Goal: Task Accomplishment & Management: Manage account settings

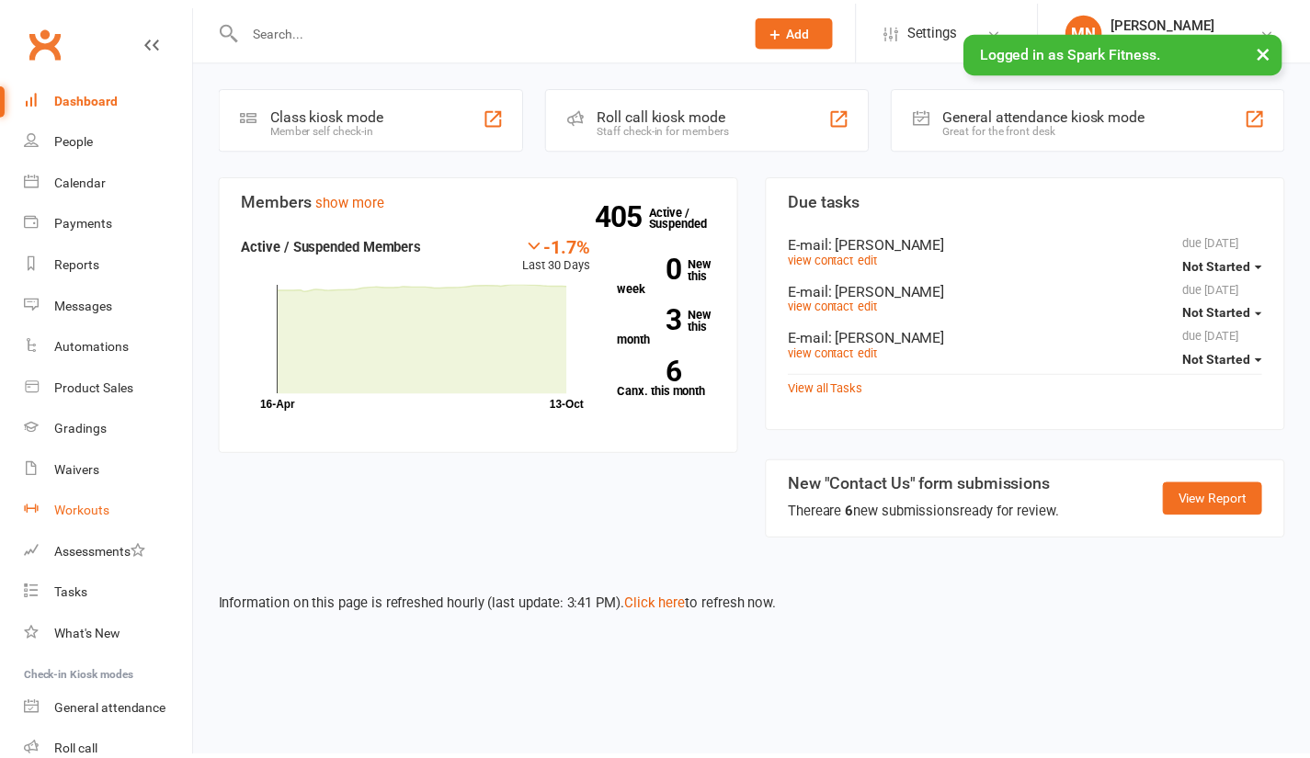
scroll to position [126, 0]
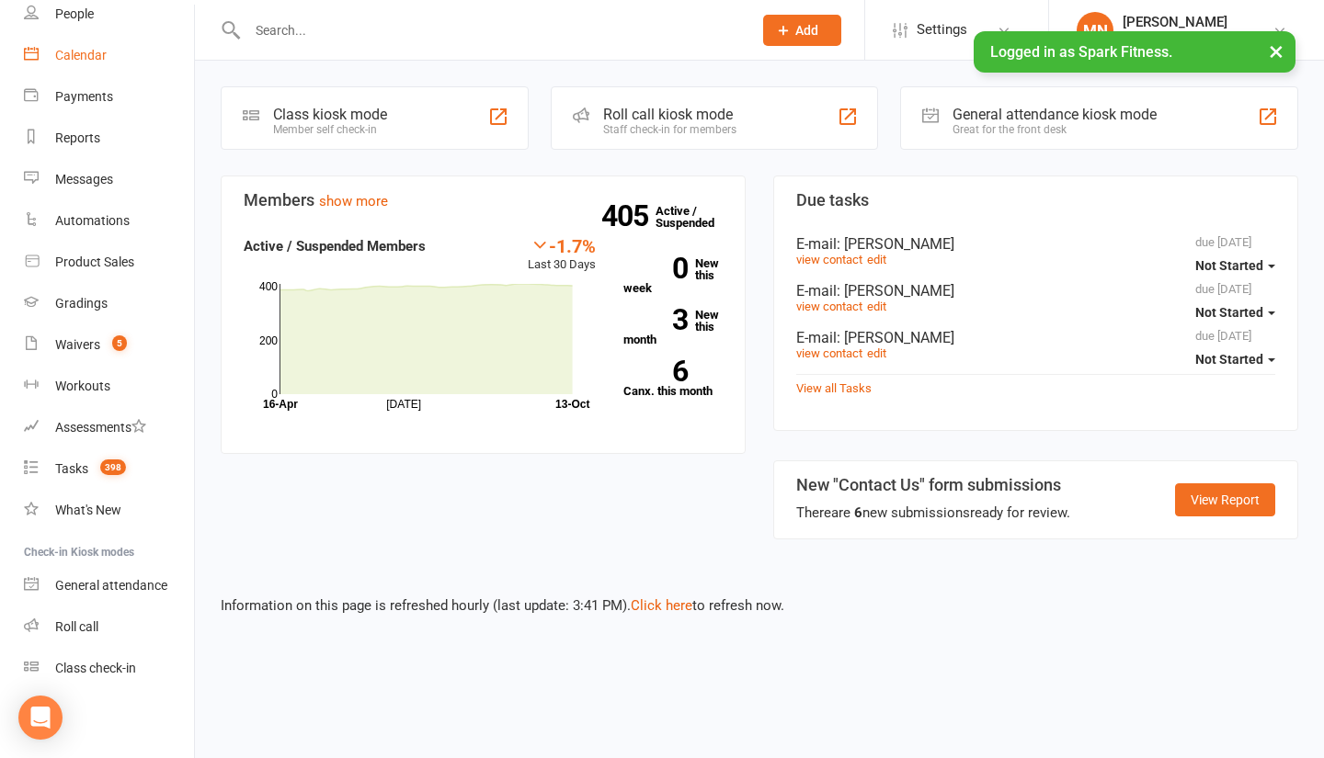
click at [110, 72] on link "Calendar" at bounding box center [109, 55] width 170 height 41
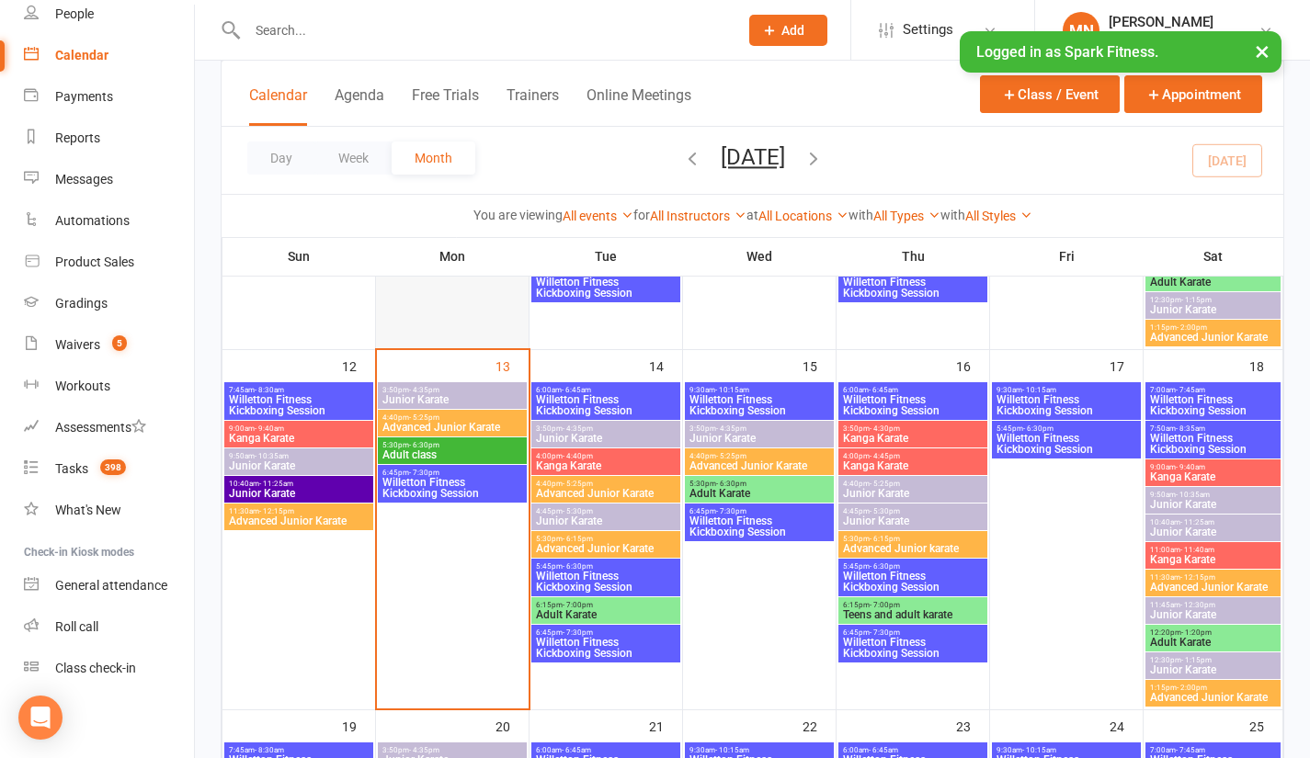
scroll to position [827, 0]
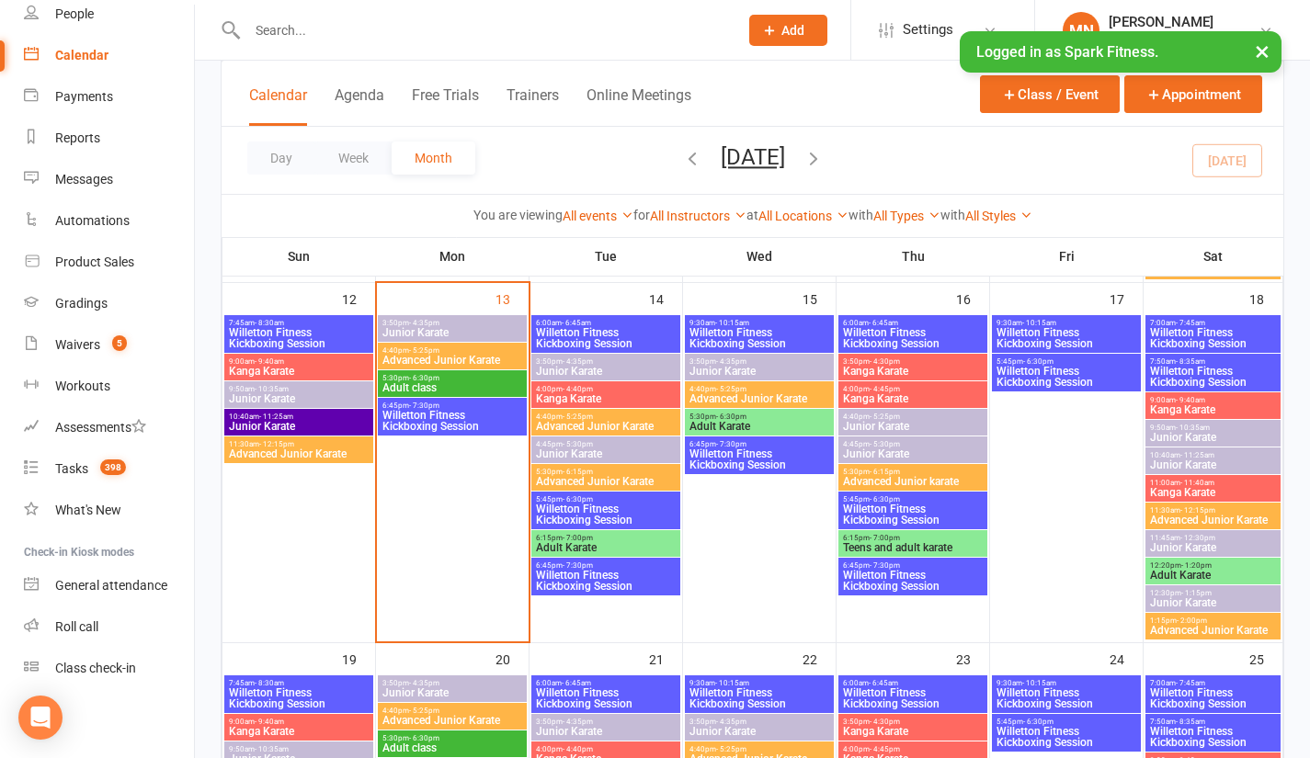
click at [427, 411] on span "Willetton Fitness Kickboxing Session" at bounding box center [452, 421] width 142 height 22
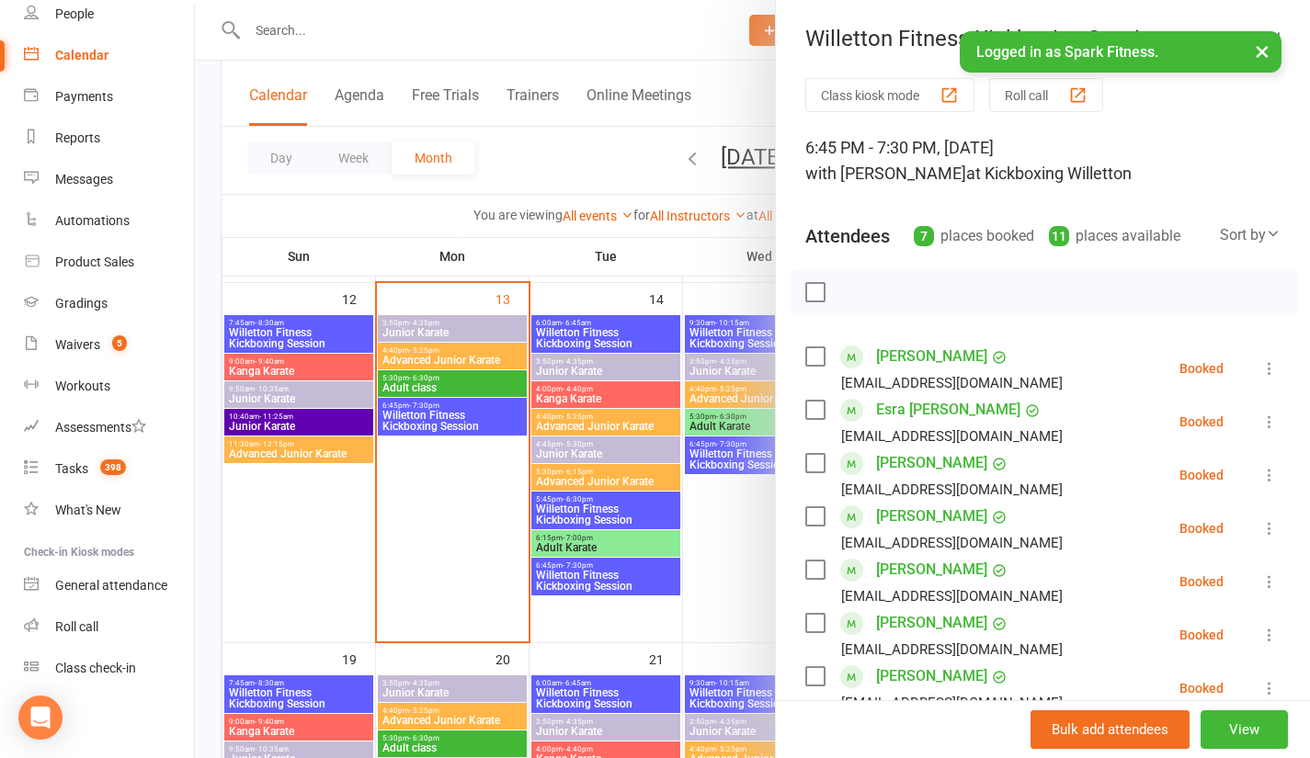
click at [1264, 51] on button "×" at bounding box center [1262, 51] width 33 height 40
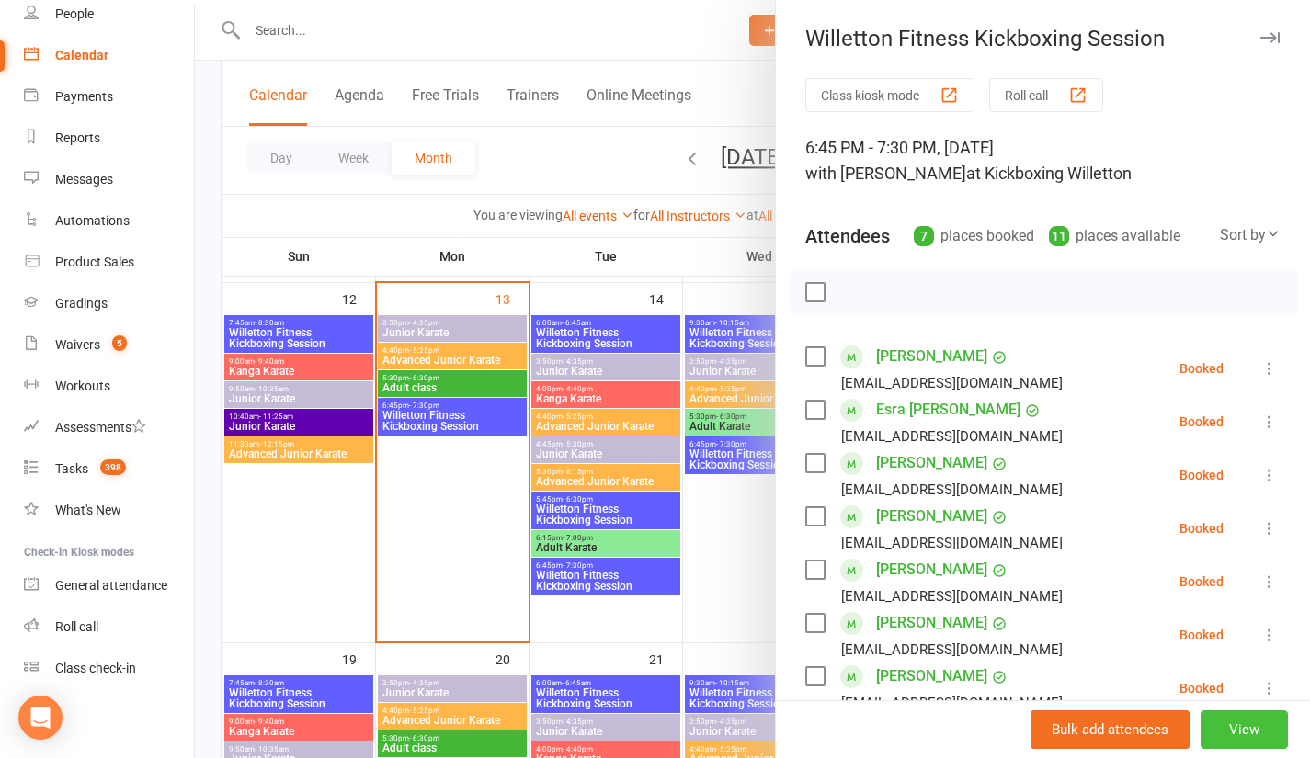
click at [1224, 734] on button "View" at bounding box center [1244, 730] width 87 height 39
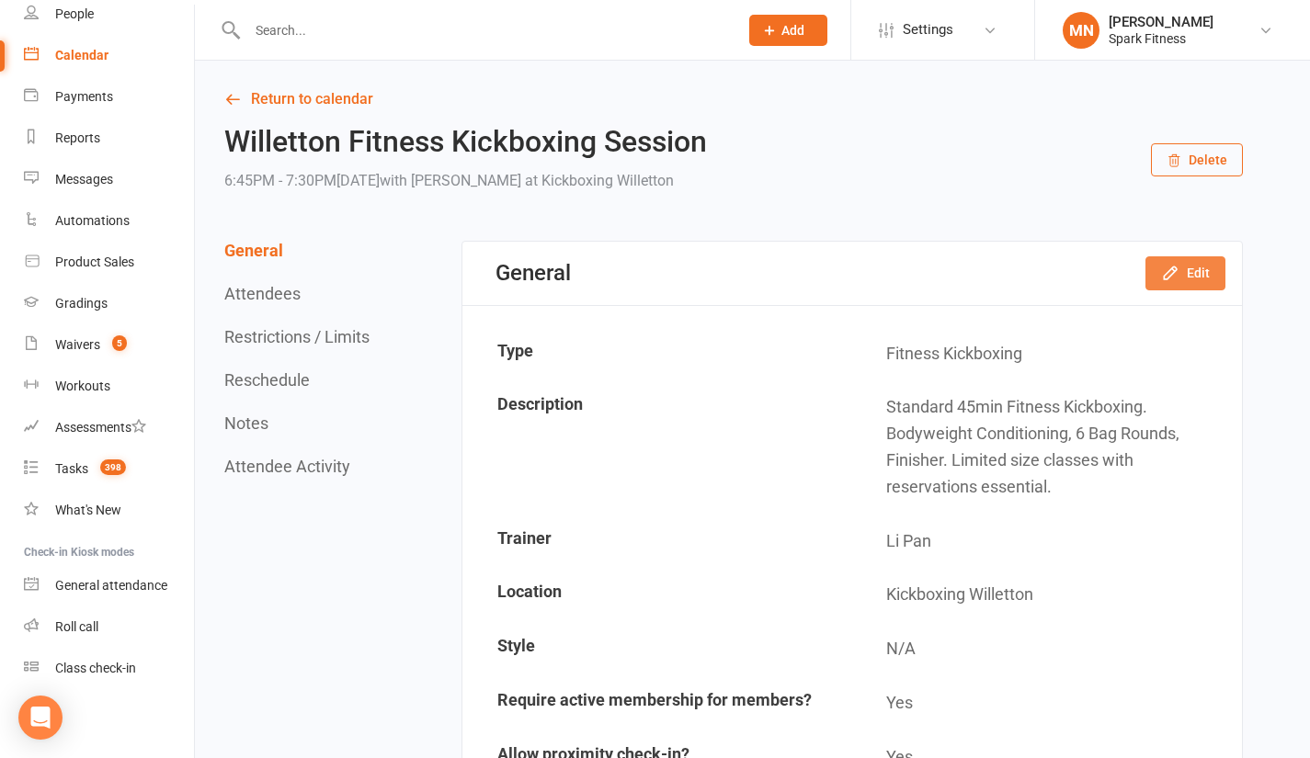
click at [1205, 275] on button "Edit" at bounding box center [1185, 272] width 80 height 33
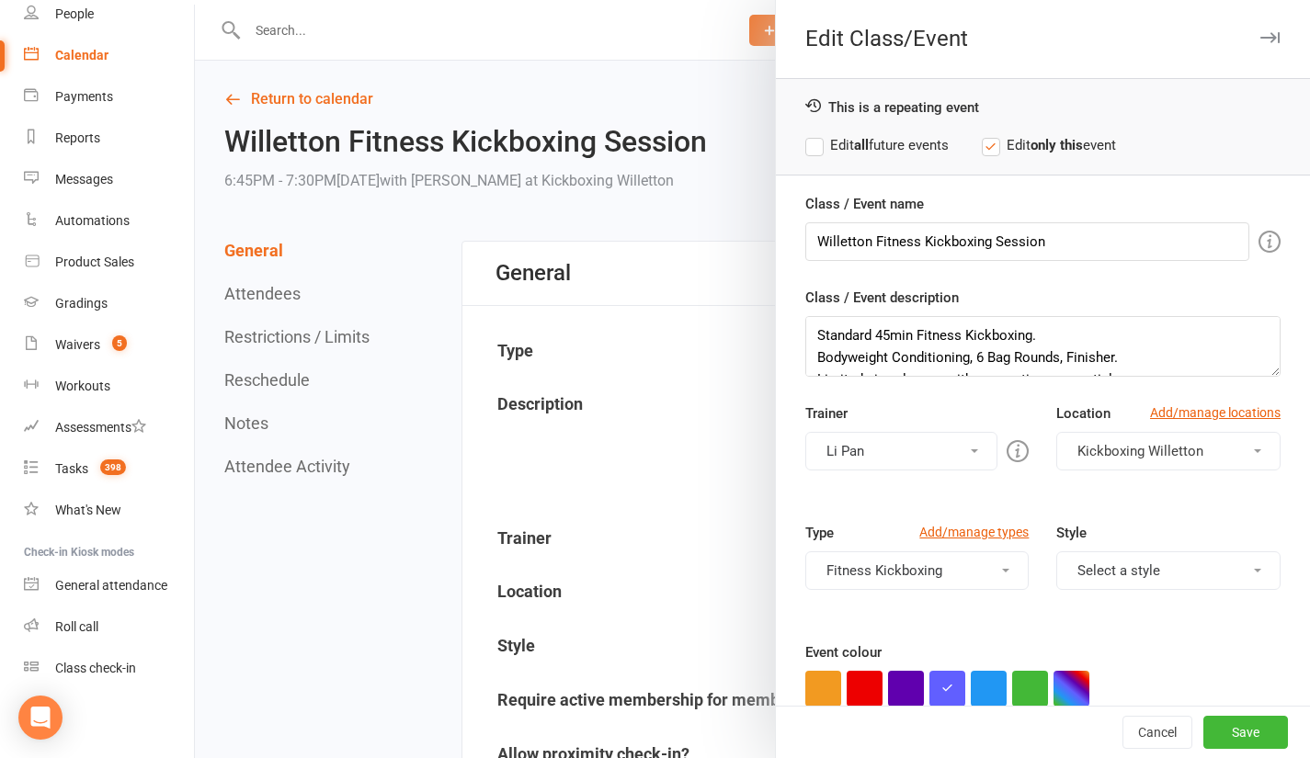
click at [961, 455] on button "Li Pan" at bounding box center [901, 451] width 193 height 39
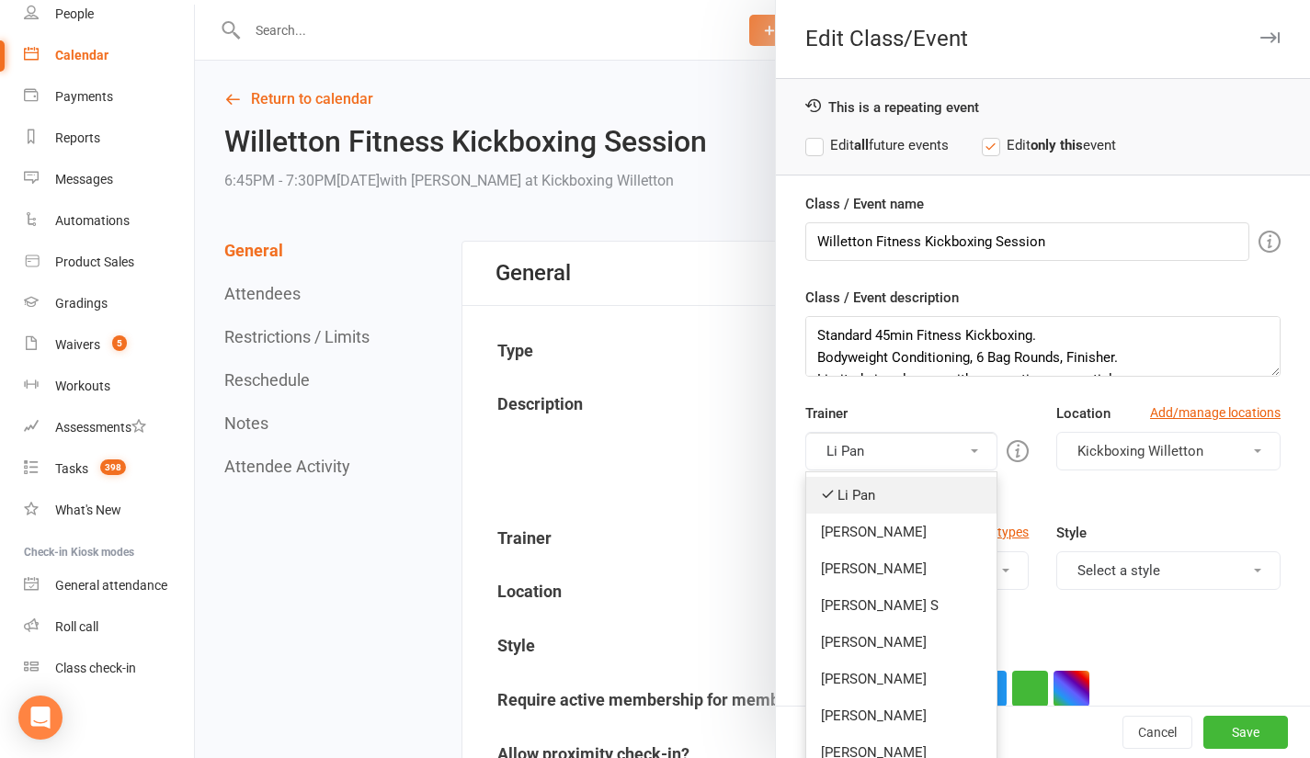
click at [867, 506] on link "Li Pan" at bounding box center [901, 495] width 191 height 37
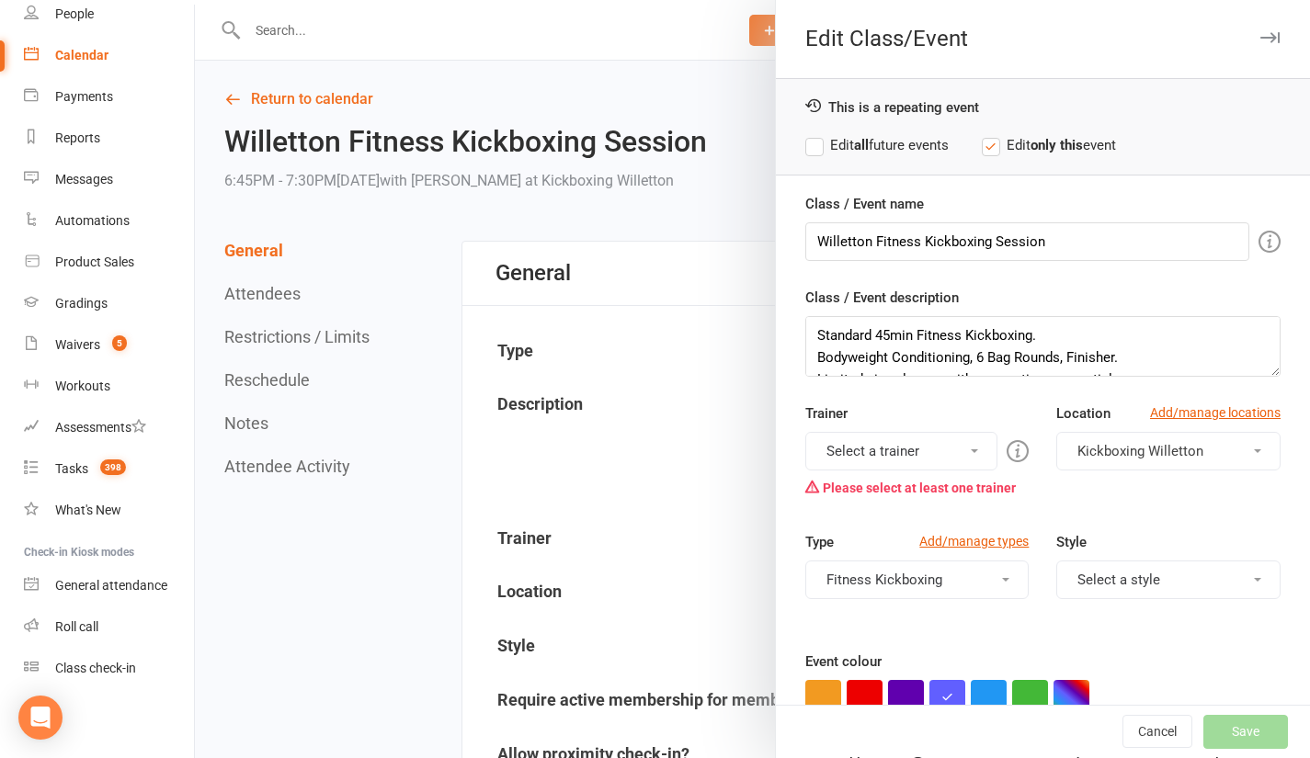
click at [883, 457] on button "Select a trainer" at bounding box center [901, 451] width 193 height 39
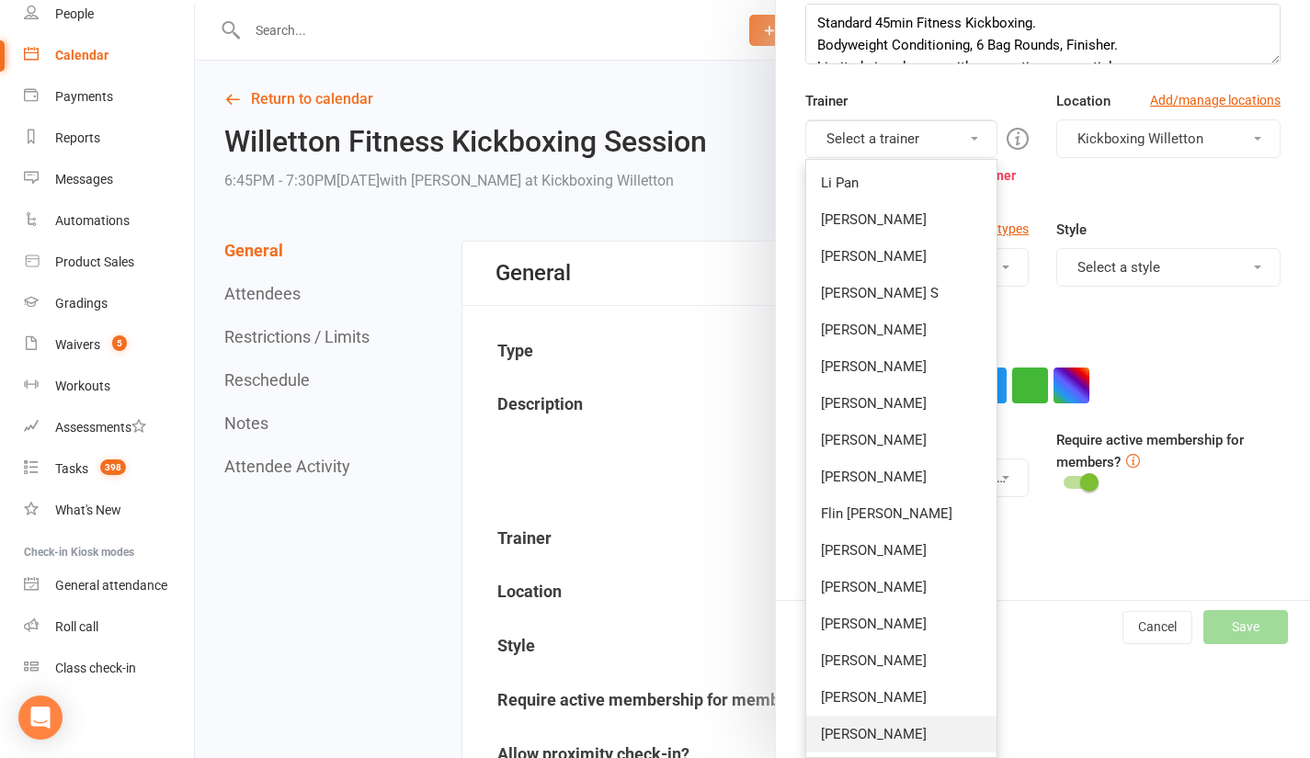
click at [856, 730] on link "[PERSON_NAME]" at bounding box center [901, 734] width 191 height 37
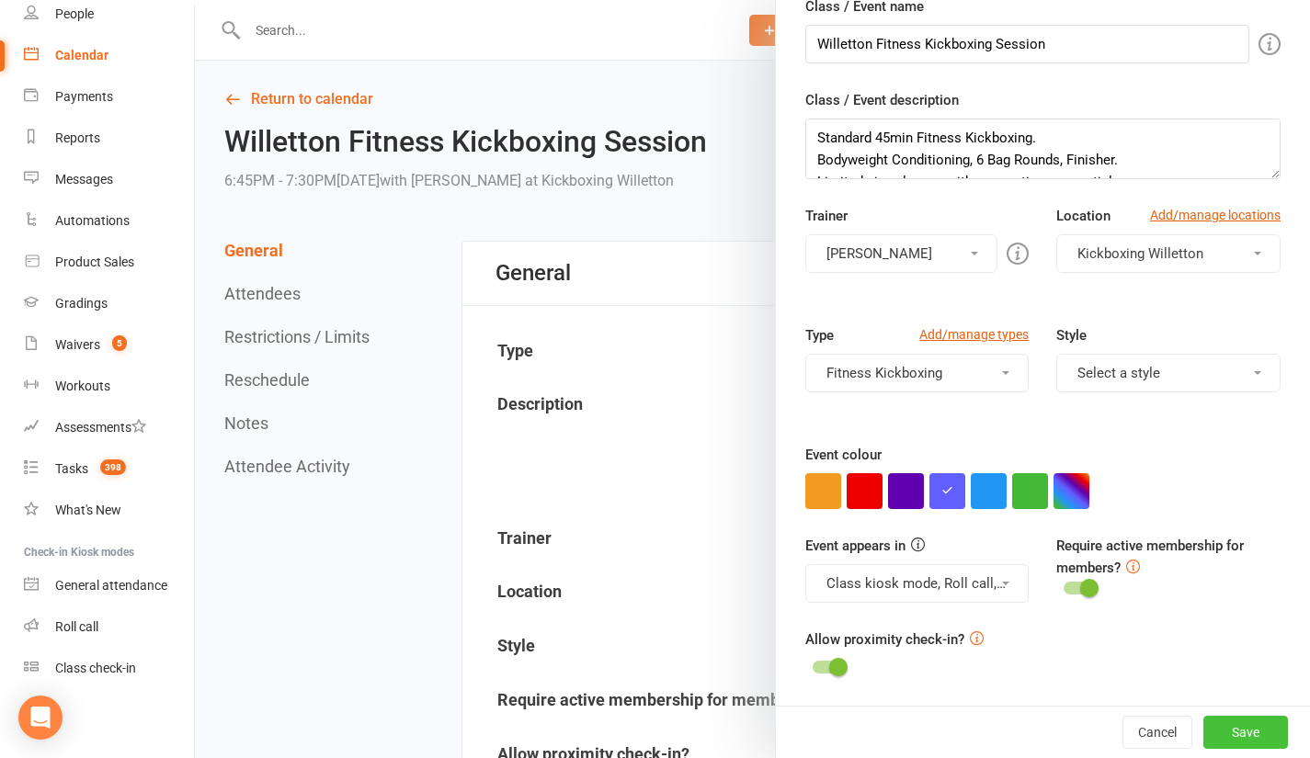
click at [1203, 736] on button "Save" at bounding box center [1245, 732] width 85 height 33
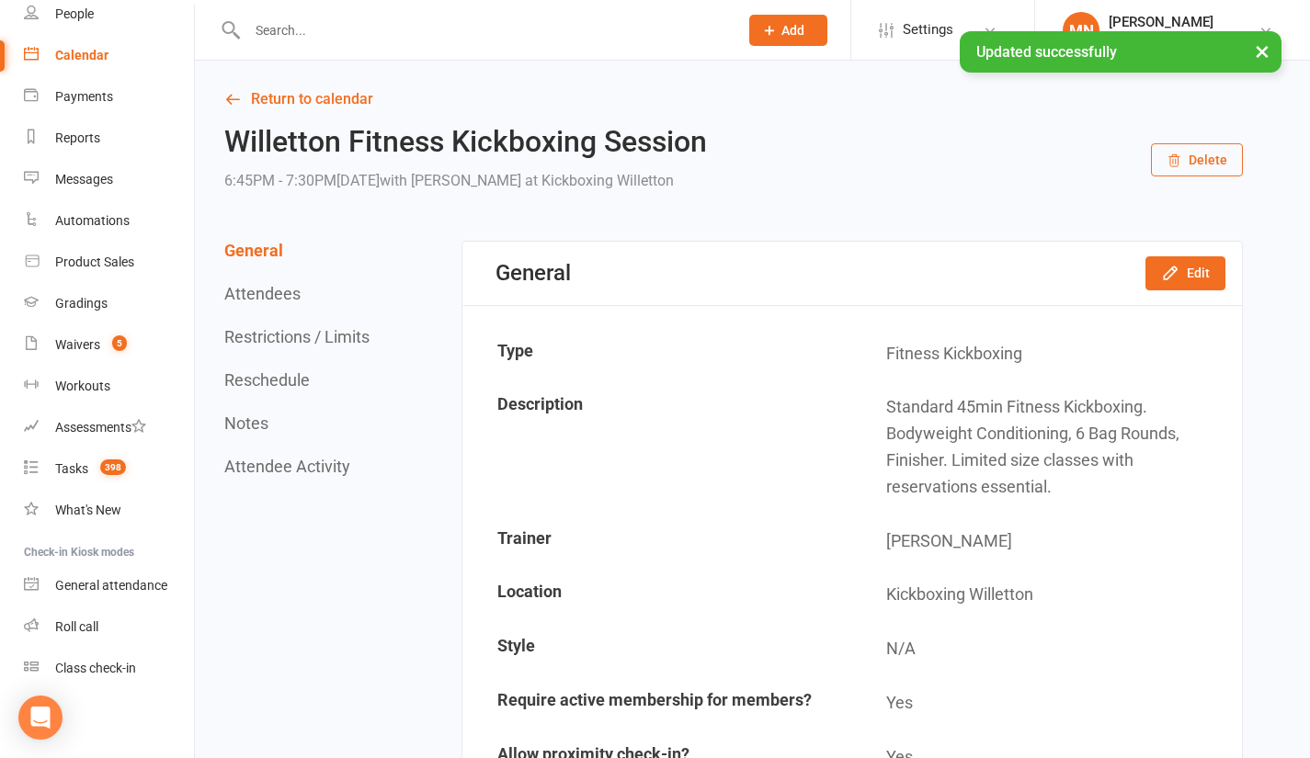
click at [85, 31] on div "× Updated successfully" at bounding box center [643, 31] width 1286 height 0
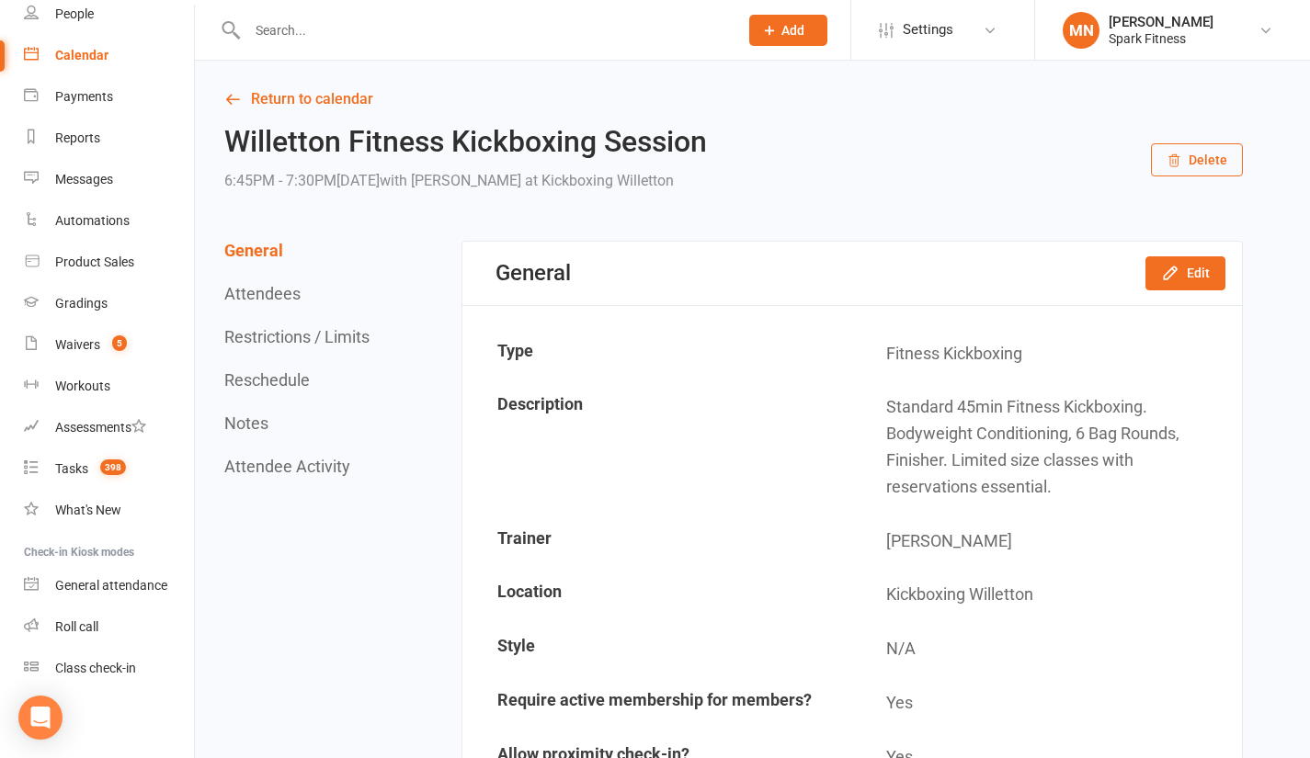
click at [96, 61] on div "Calendar" at bounding box center [81, 55] width 53 height 15
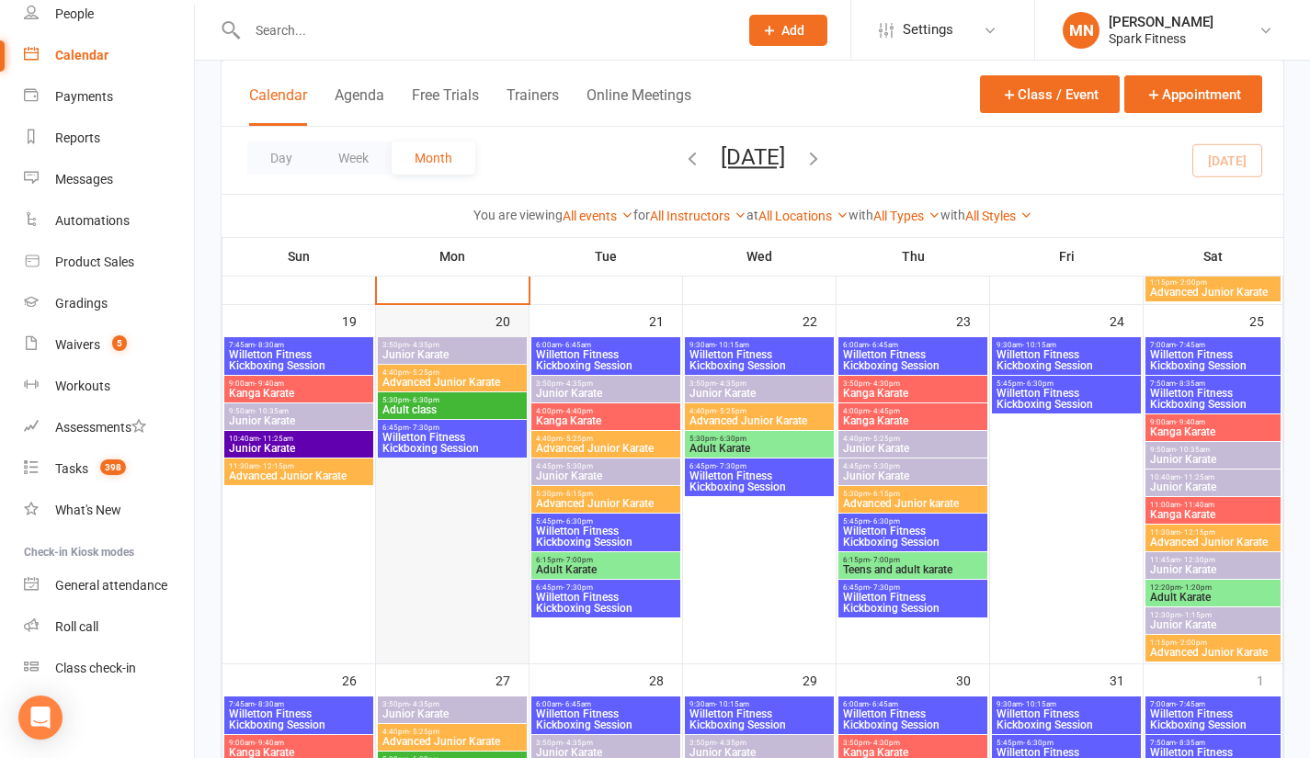
scroll to position [1195, 0]
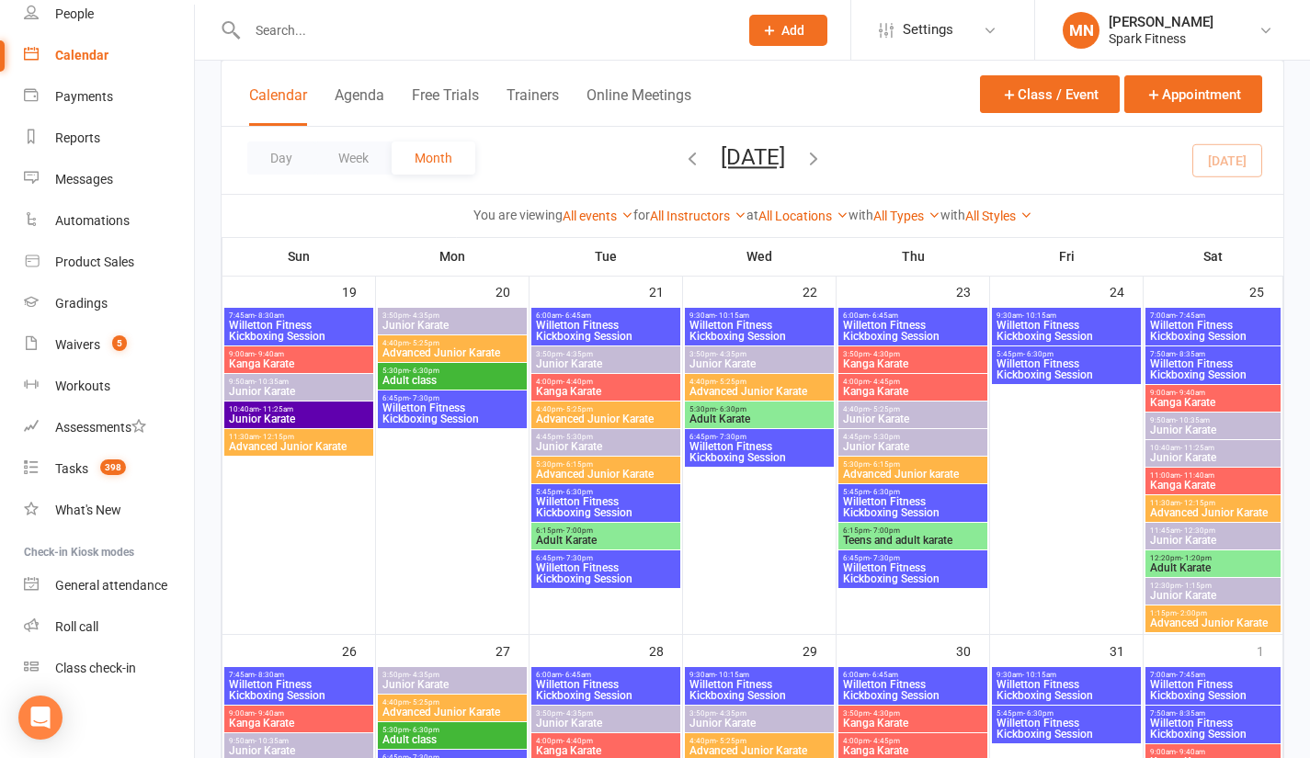
click at [556, 493] on span "5:45pm - 6:30pm" at bounding box center [606, 492] width 142 height 8
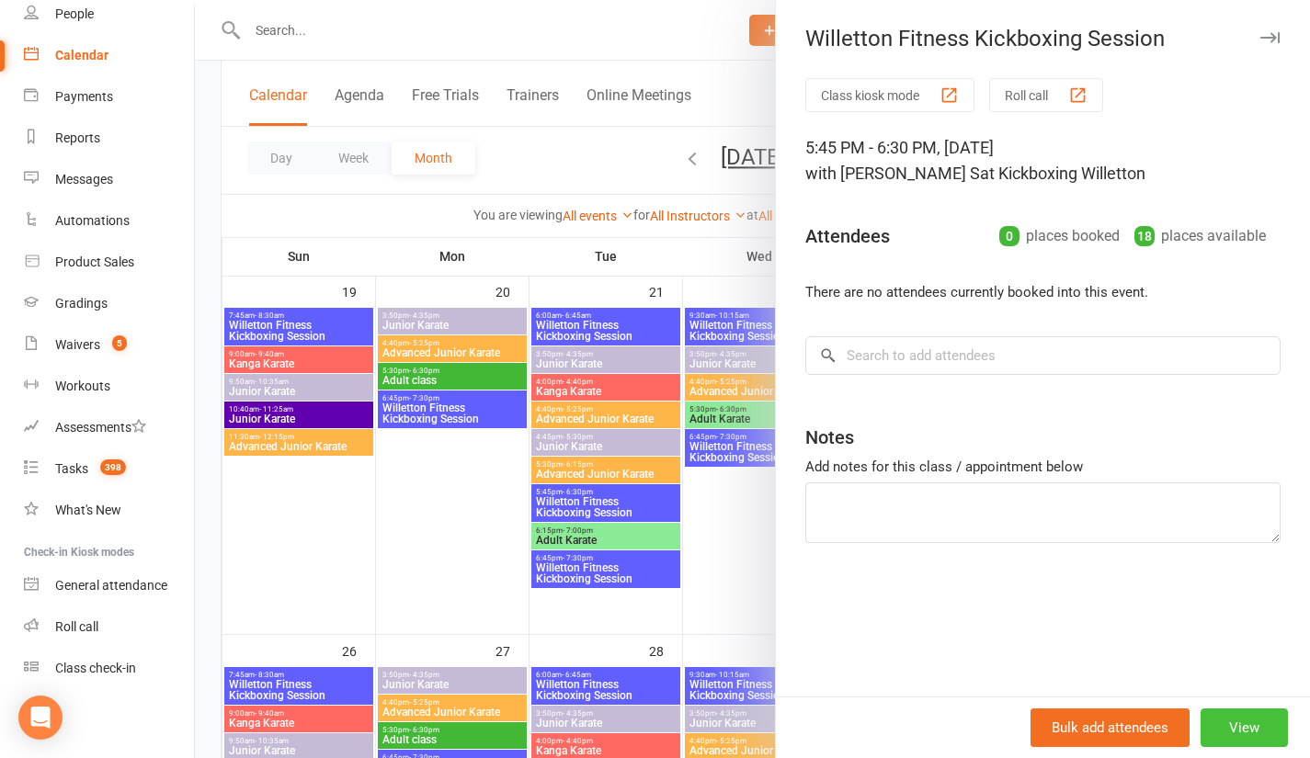
click at [1233, 733] on button "View" at bounding box center [1244, 728] width 87 height 39
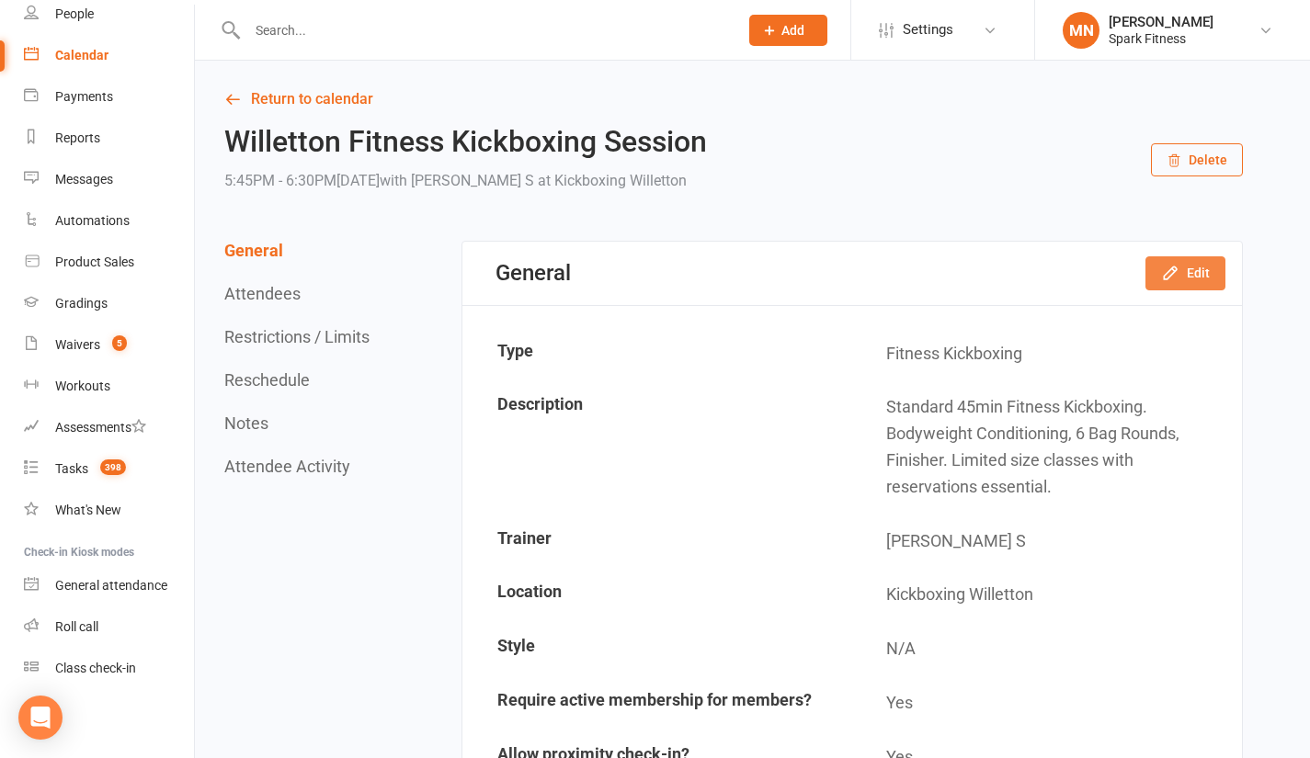
click at [1178, 261] on button "Edit" at bounding box center [1185, 272] width 80 height 33
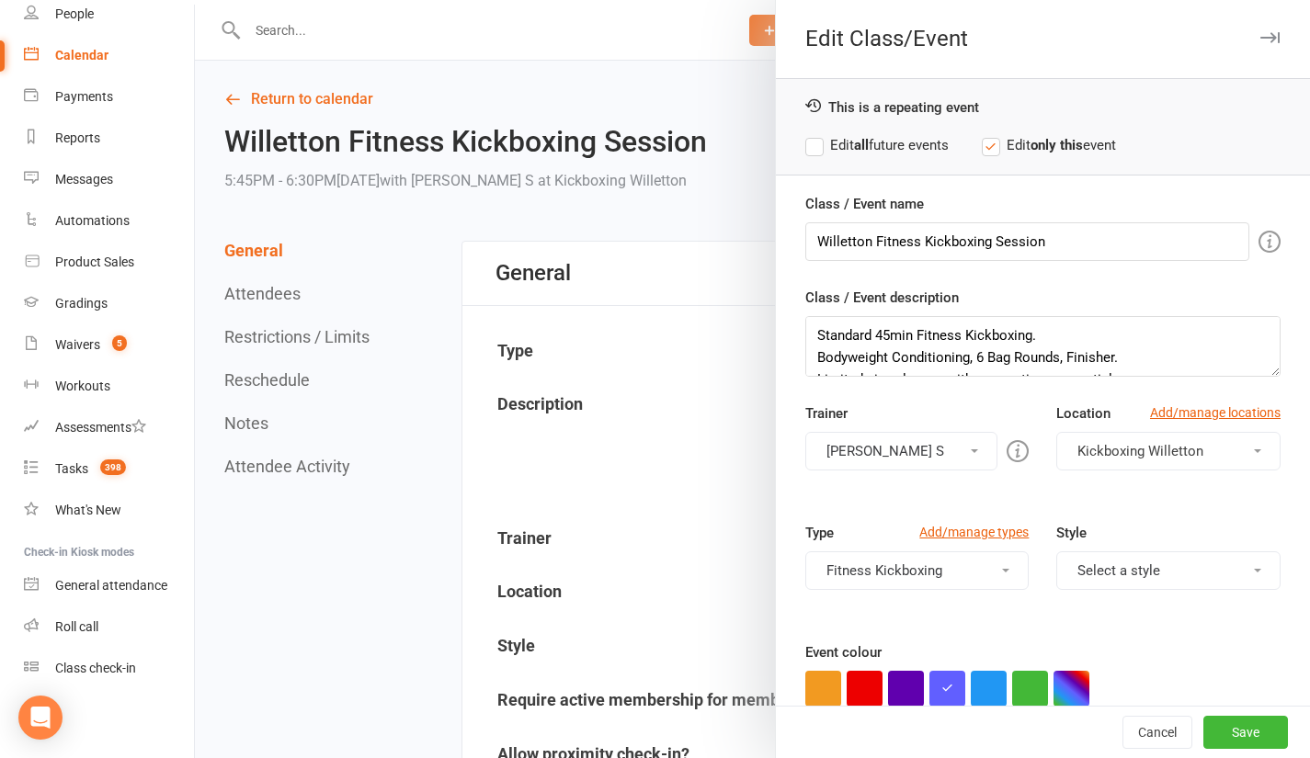
click at [943, 446] on button "[PERSON_NAME] S" at bounding box center [901, 451] width 193 height 39
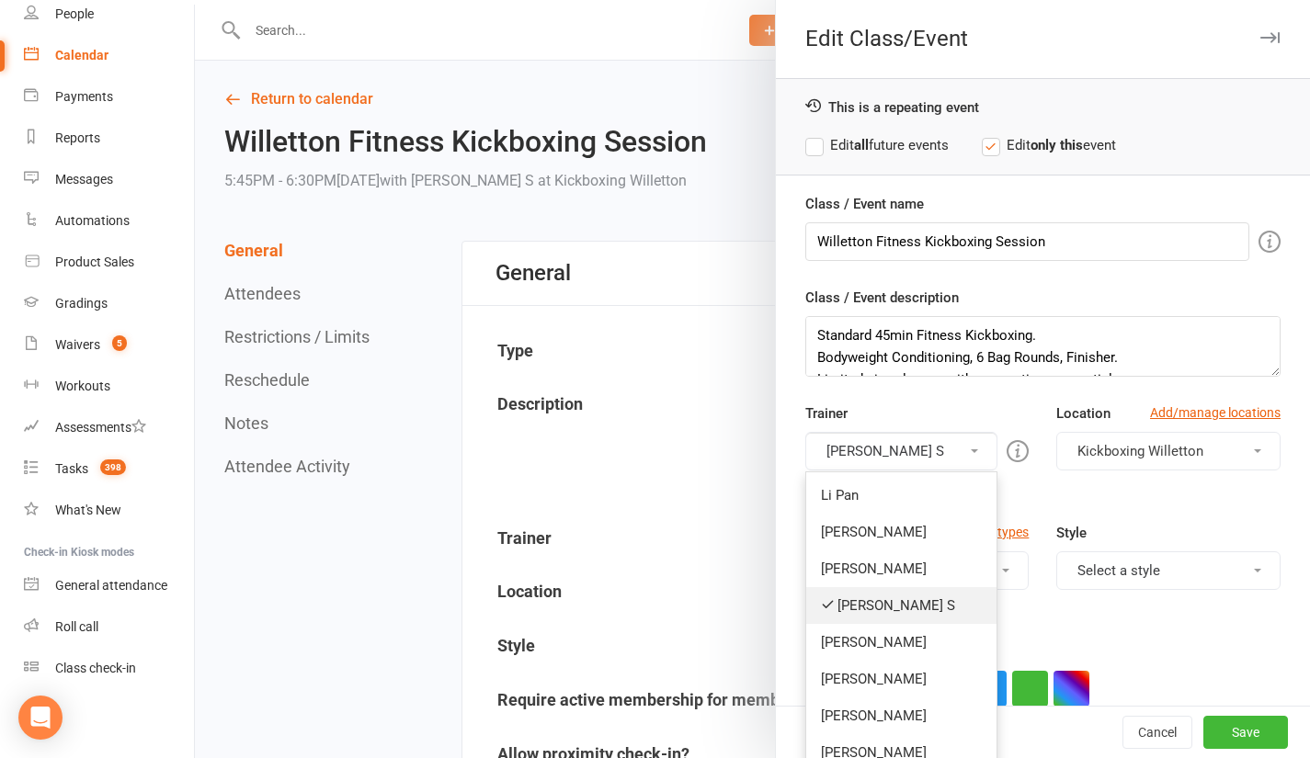
click at [857, 600] on link "[PERSON_NAME] S" at bounding box center [901, 605] width 191 height 37
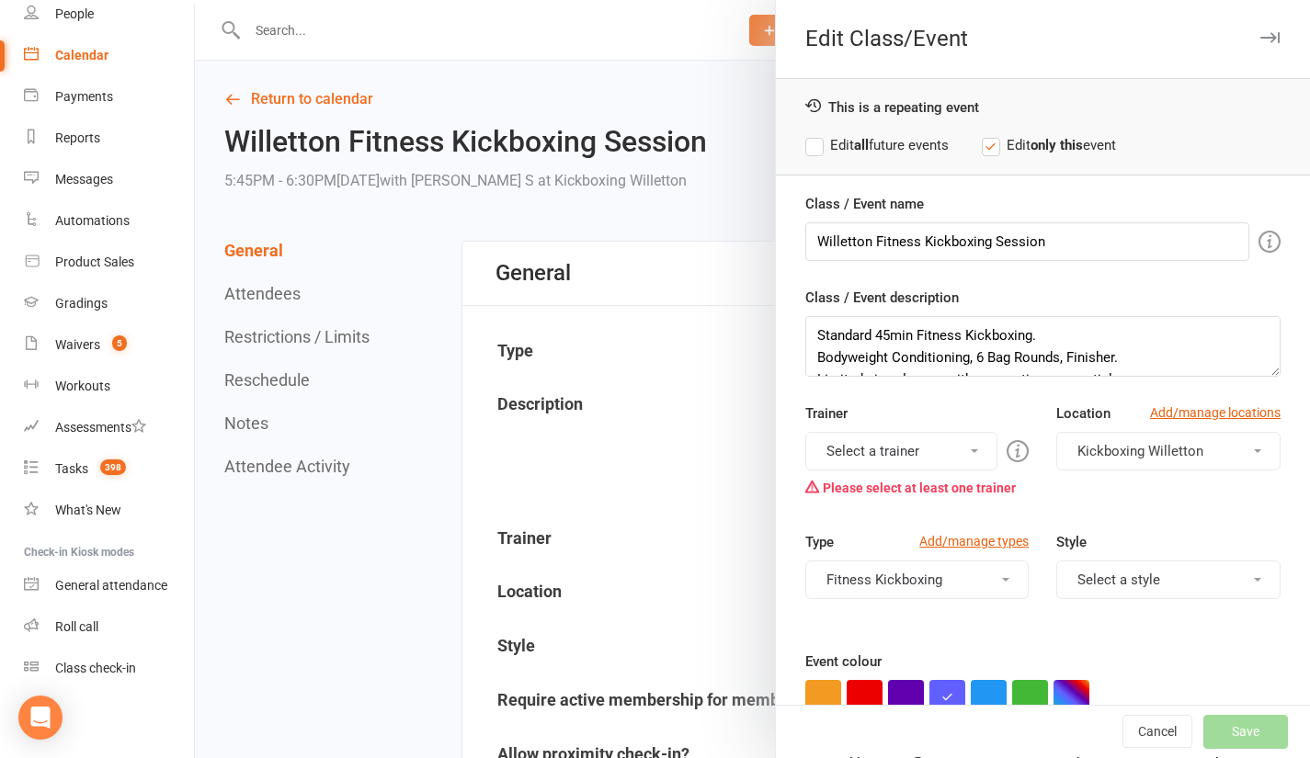
click at [882, 464] on button "Select a trainer" at bounding box center [901, 451] width 193 height 39
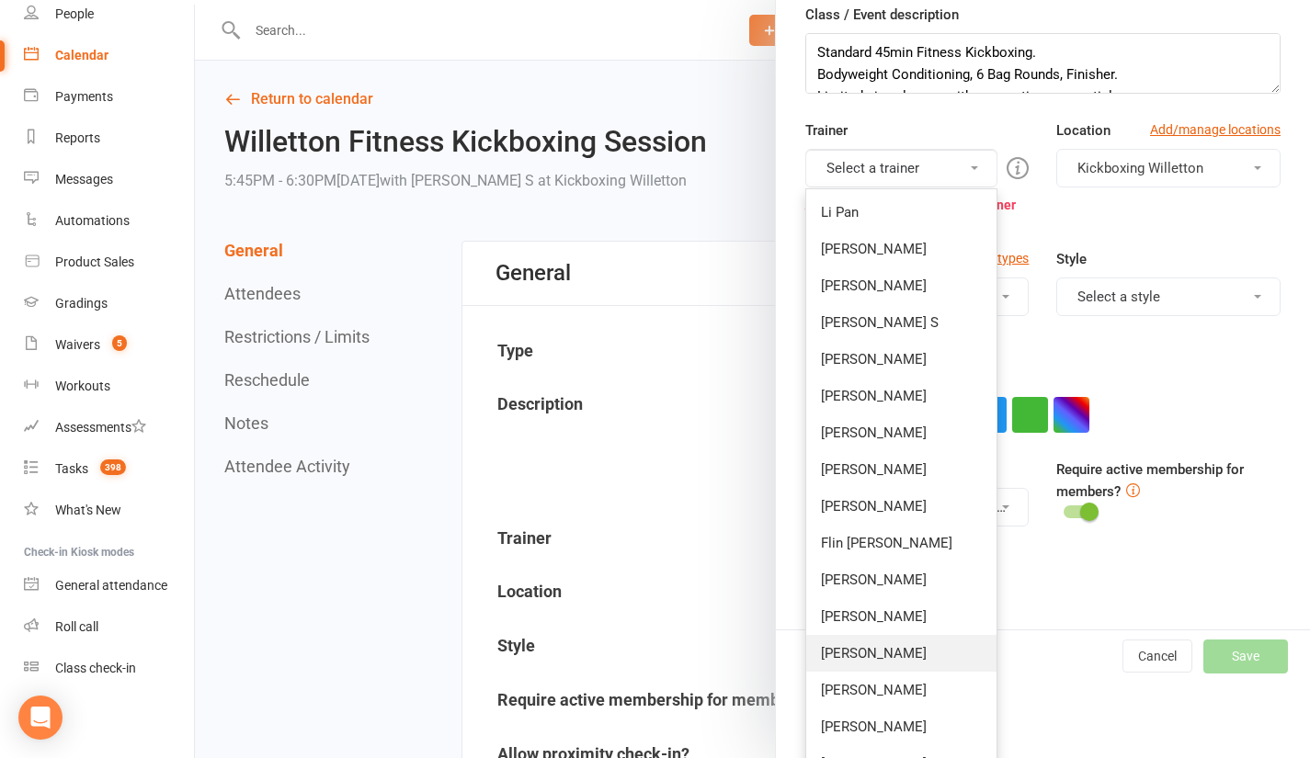
scroll to position [313, 0]
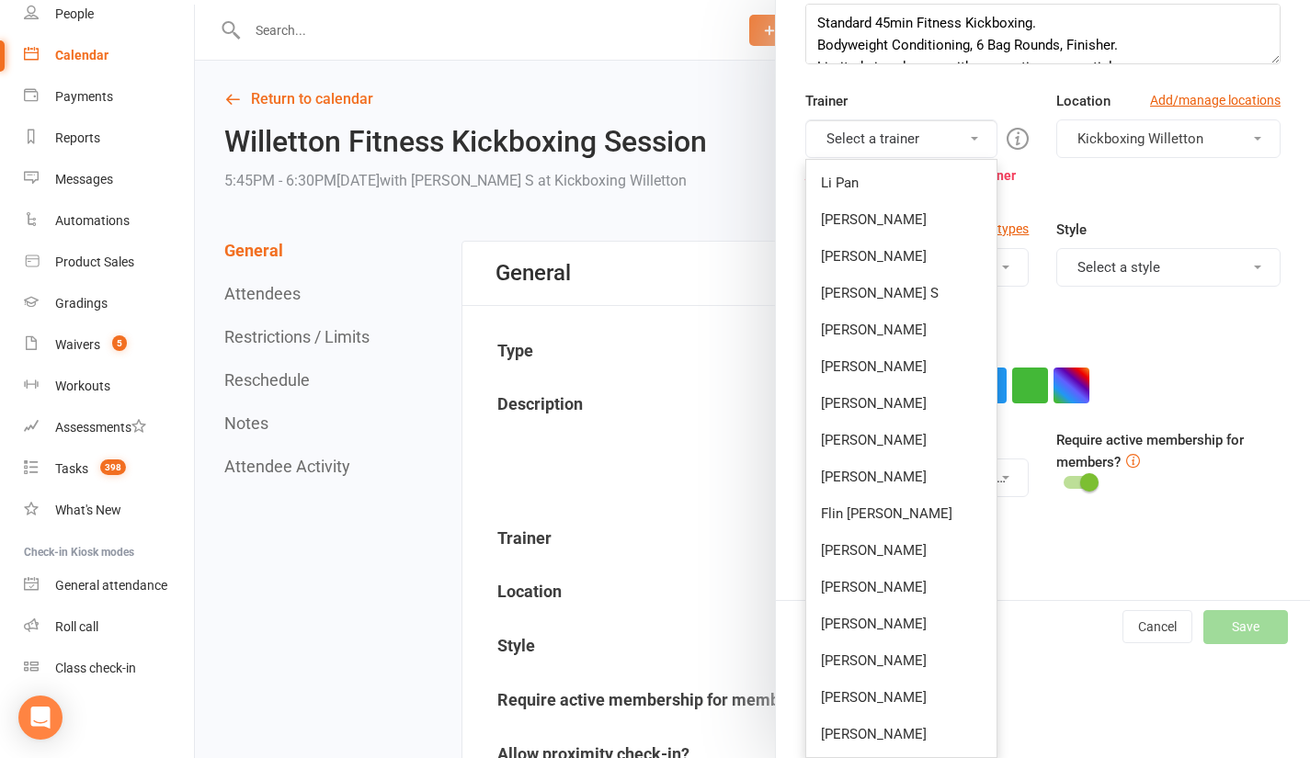
click at [858, 739] on link "[PERSON_NAME]" at bounding box center [901, 734] width 191 height 37
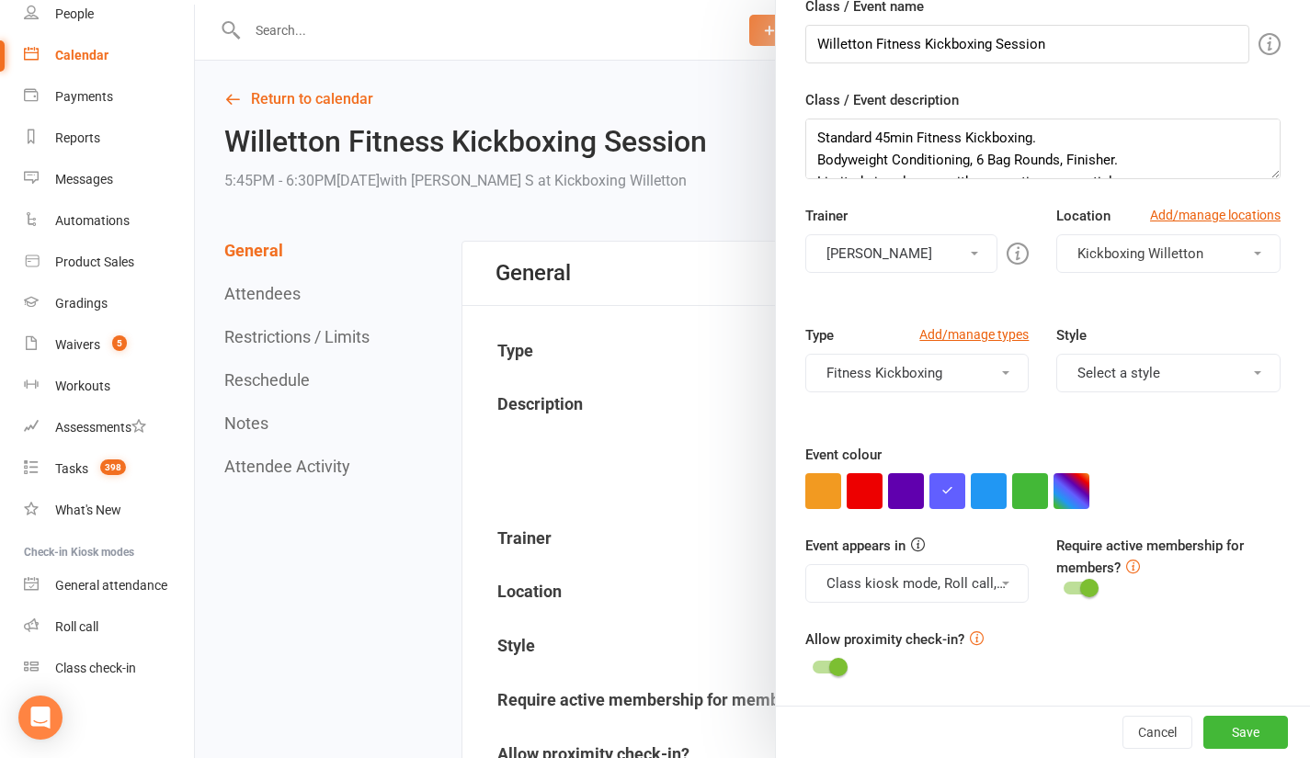
scroll to position [198, 0]
click at [1206, 725] on button "Save" at bounding box center [1245, 732] width 85 height 33
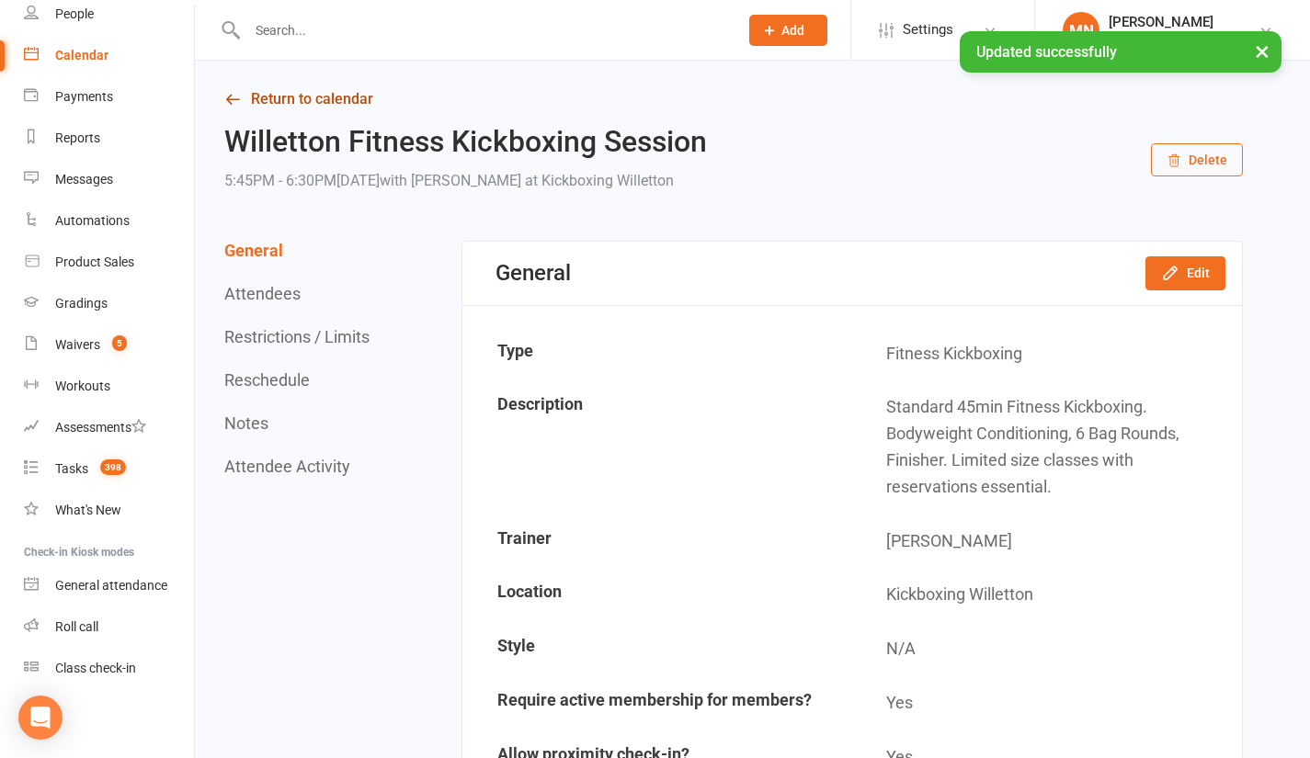
click at [268, 92] on link "Return to calendar" at bounding box center [733, 99] width 1019 height 26
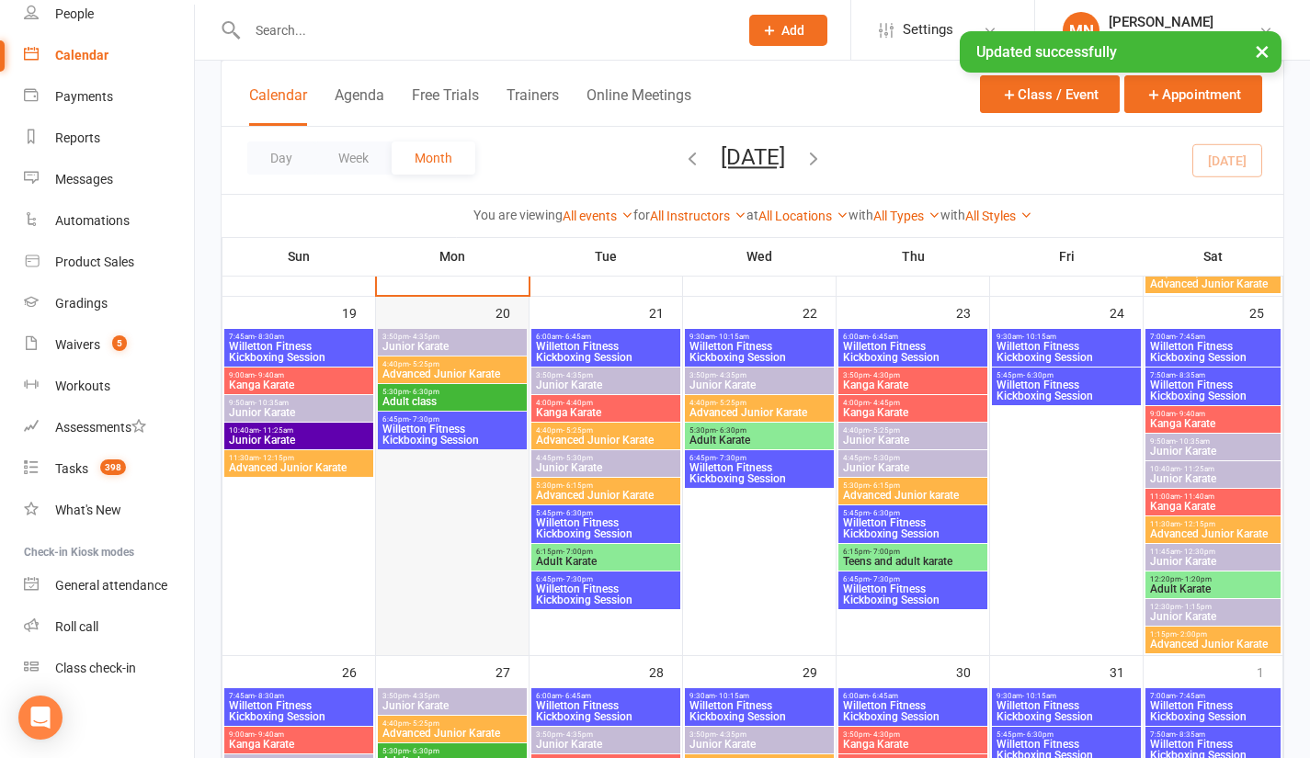
scroll to position [1195, 0]
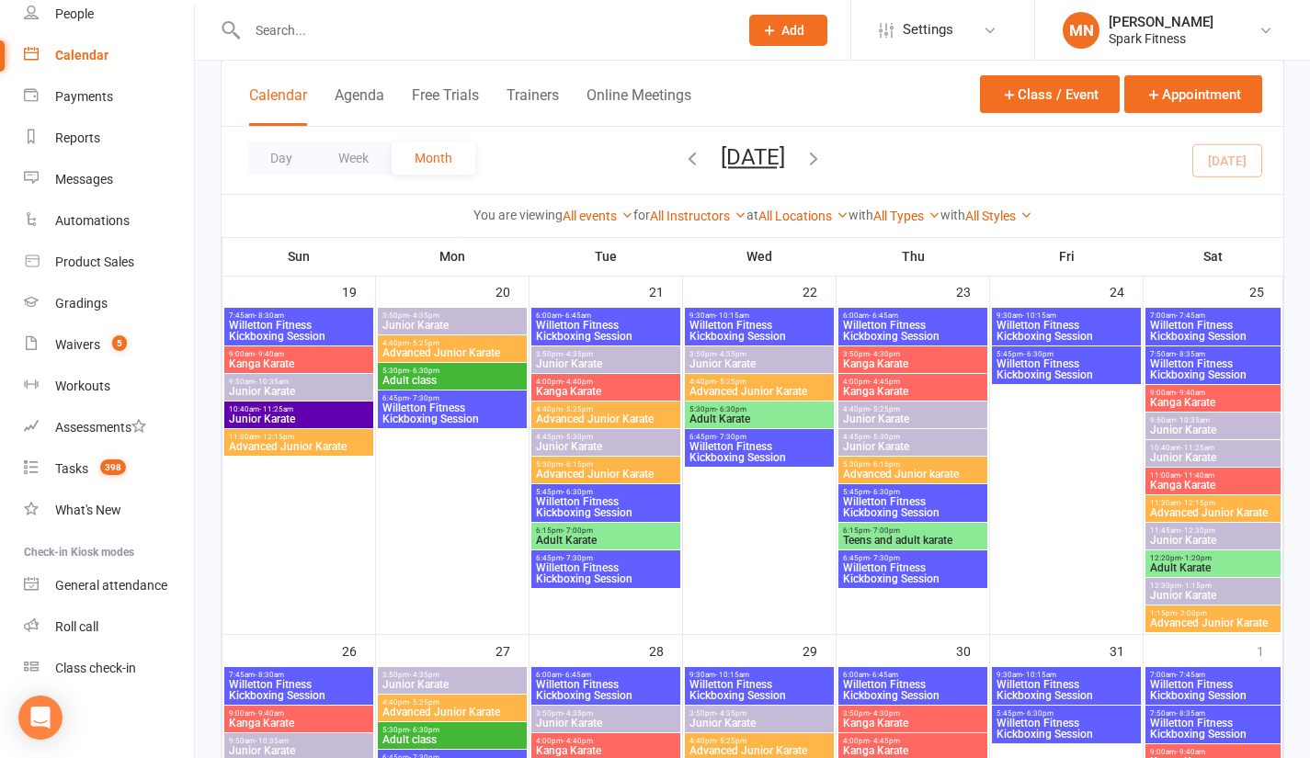
click at [555, 496] on span "Willetton Fitness Kickboxing Session" at bounding box center [606, 507] width 142 height 22
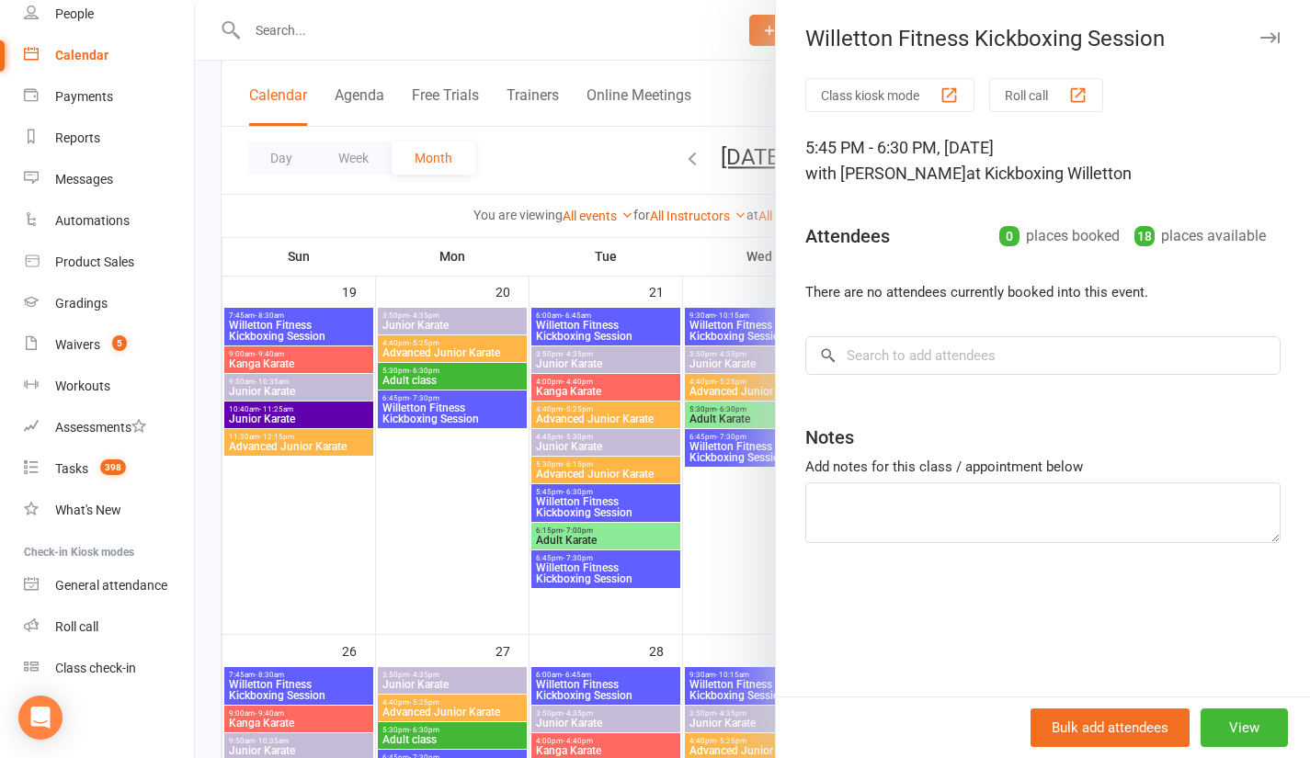
click at [345, 513] on div at bounding box center [752, 379] width 1115 height 758
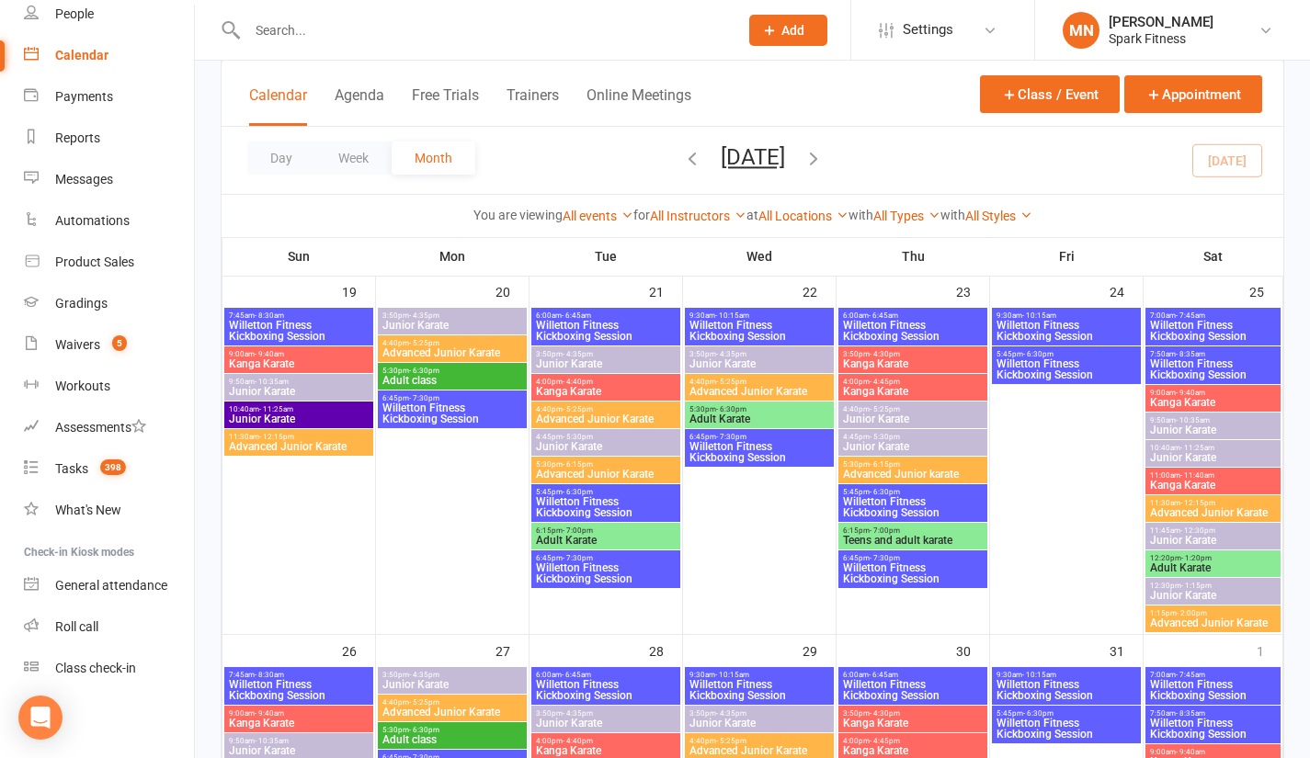
click at [622, 575] on span "Willetton Fitness Kickboxing Session" at bounding box center [606, 574] width 142 height 22
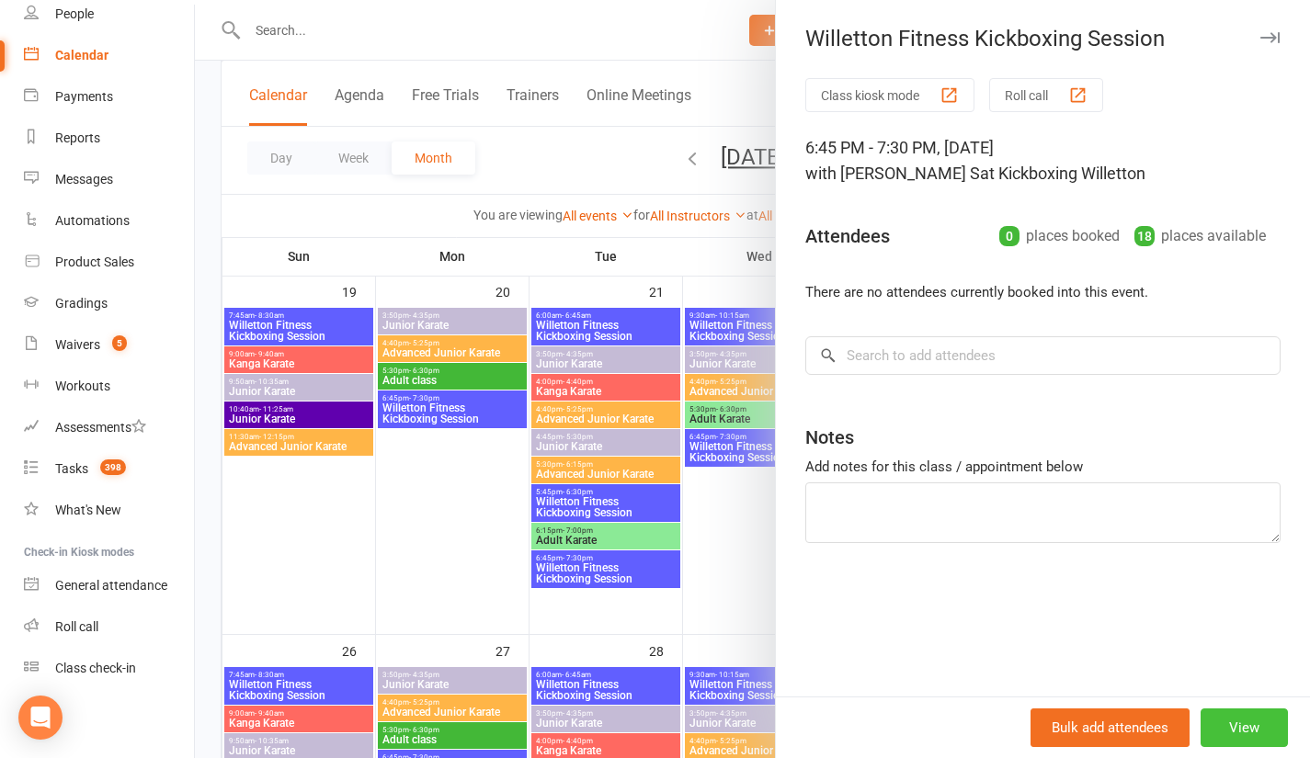
click at [1238, 730] on button "View" at bounding box center [1244, 728] width 87 height 39
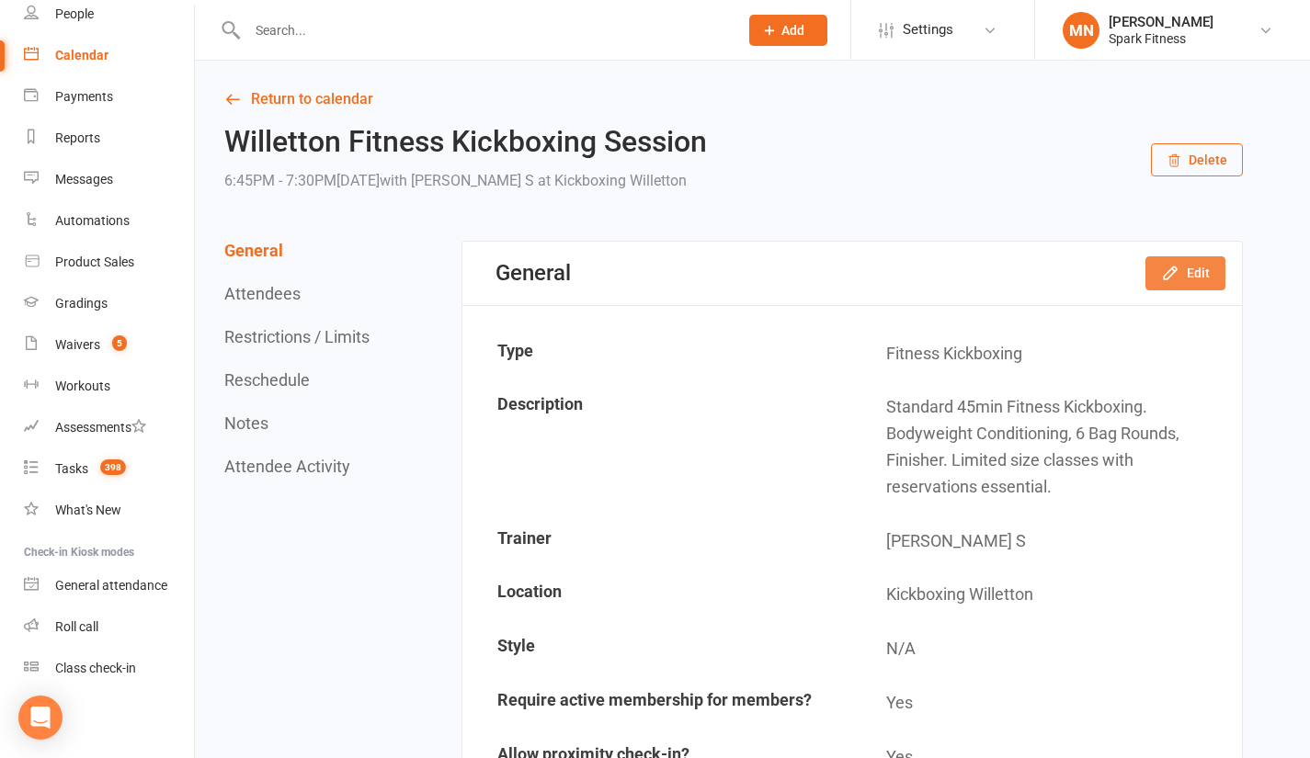
click at [1162, 277] on icon "button" at bounding box center [1170, 273] width 18 height 18
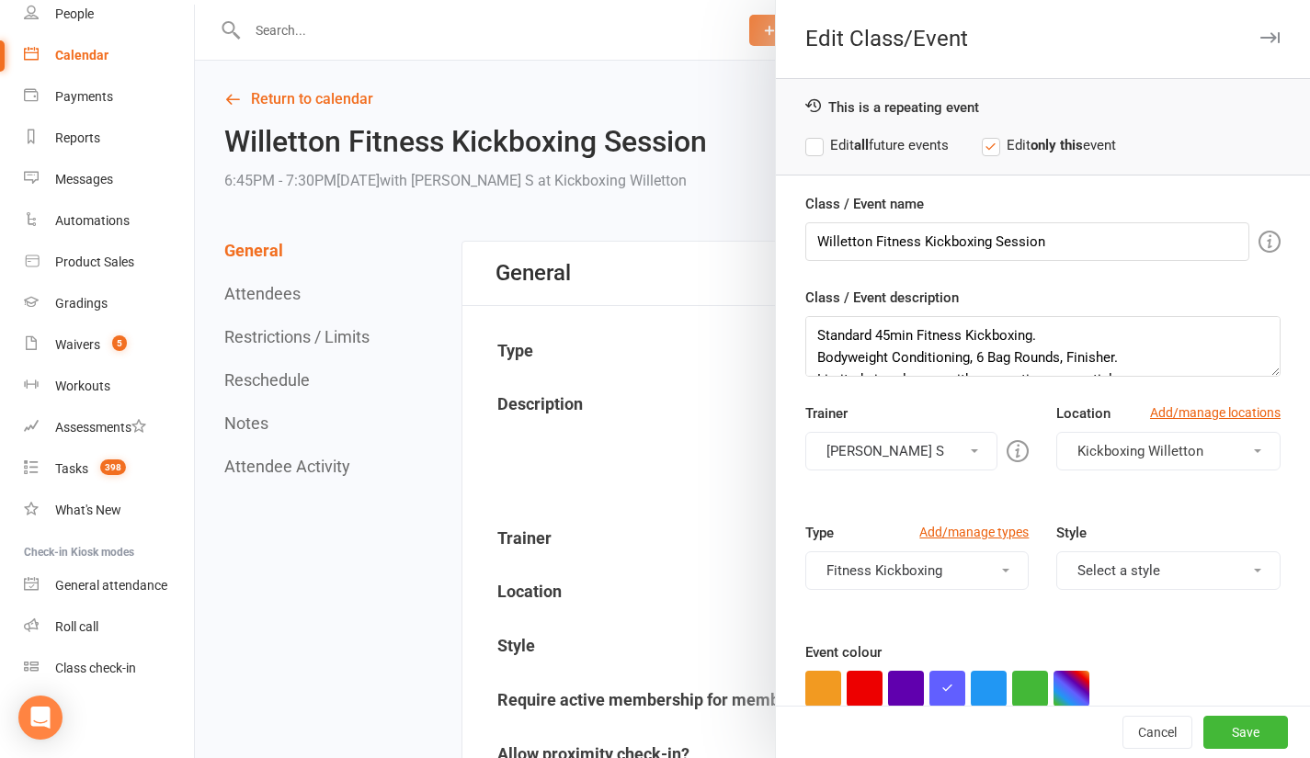
click at [942, 444] on button "[PERSON_NAME] S" at bounding box center [901, 451] width 193 height 39
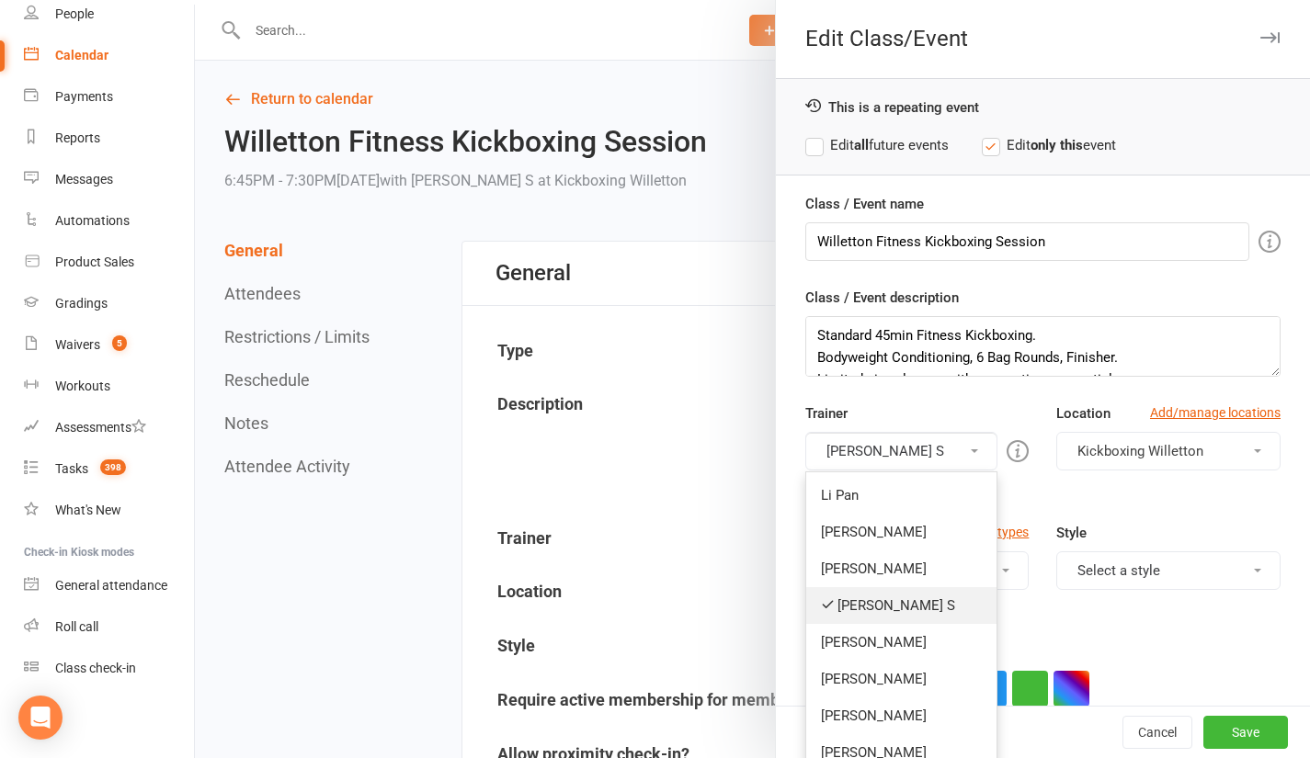
click at [865, 598] on link "[PERSON_NAME] S" at bounding box center [901, 605] width 191 height 37
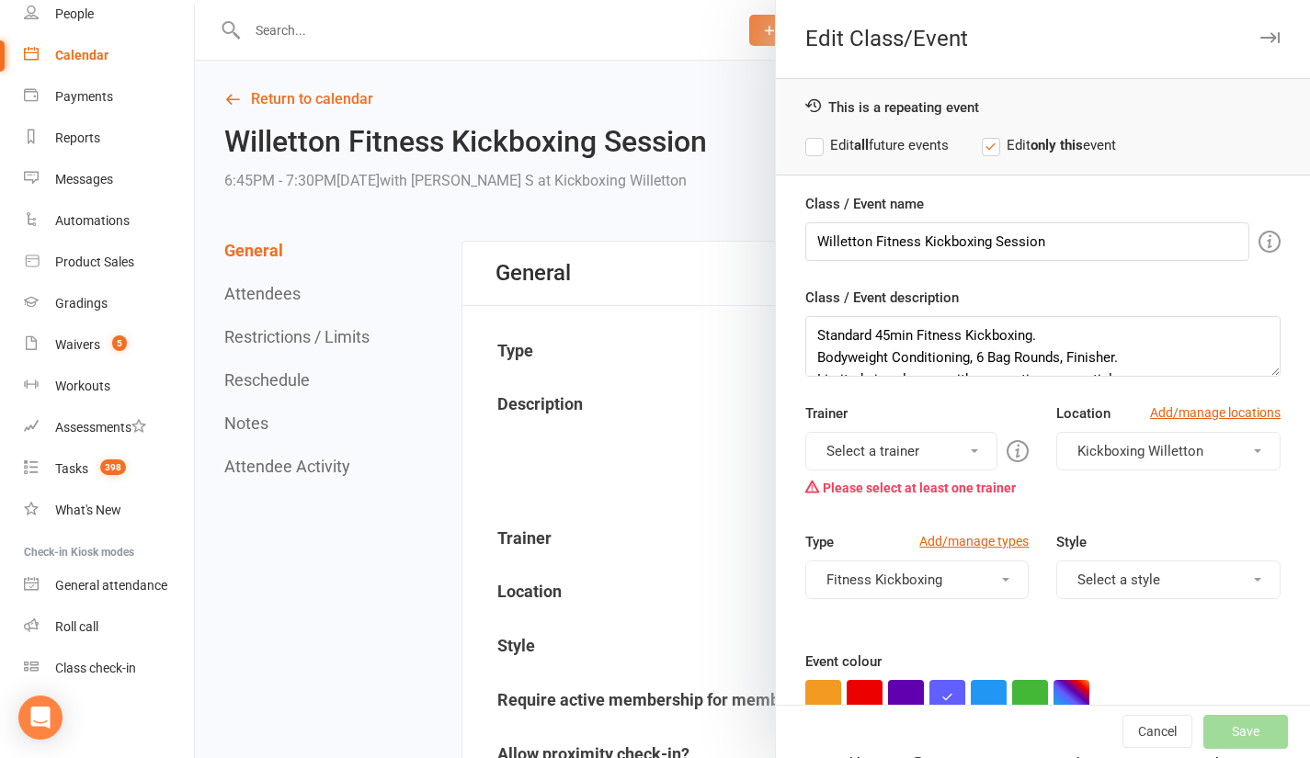
click at [894, 451] on button "Select a trainer" at bounding box center [901, 451] width 193 height 39
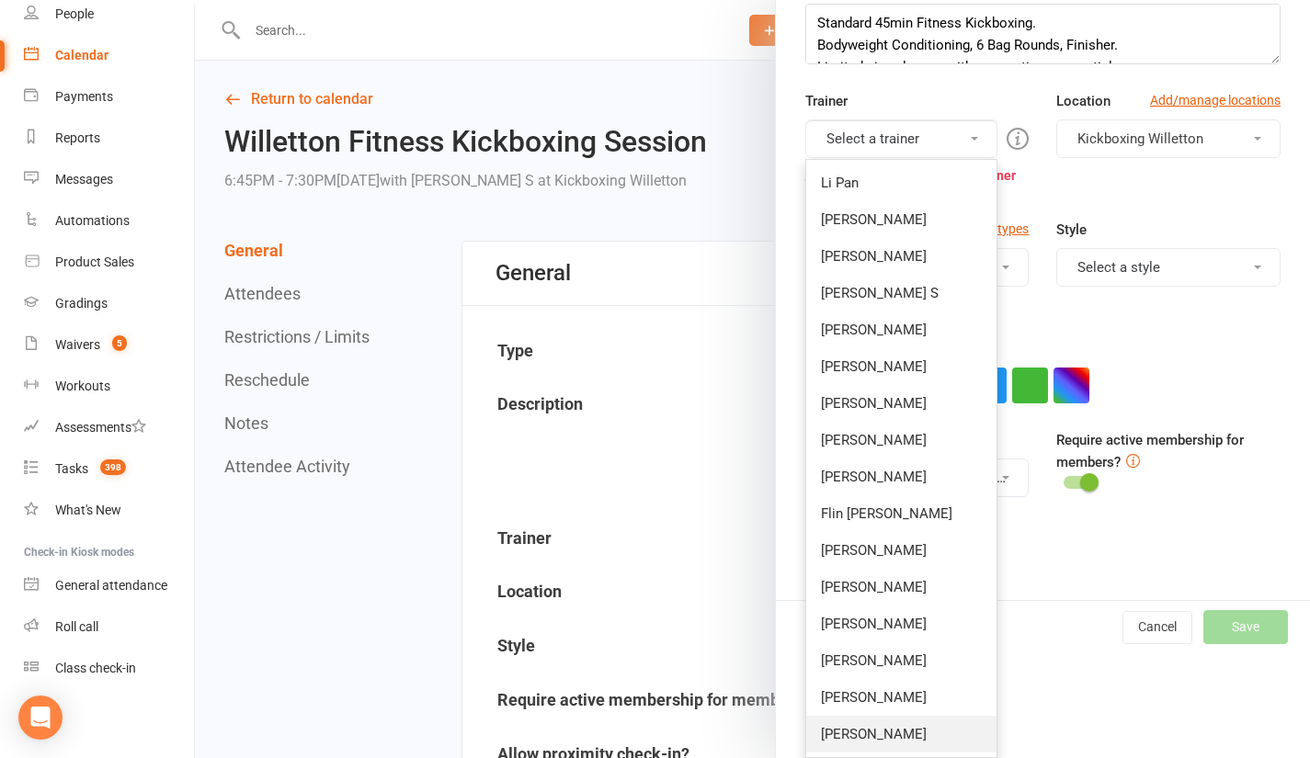
click at [844, 725] on link "[PERSON_NAME]" at bounding box center [901, 734] width 191 height 37
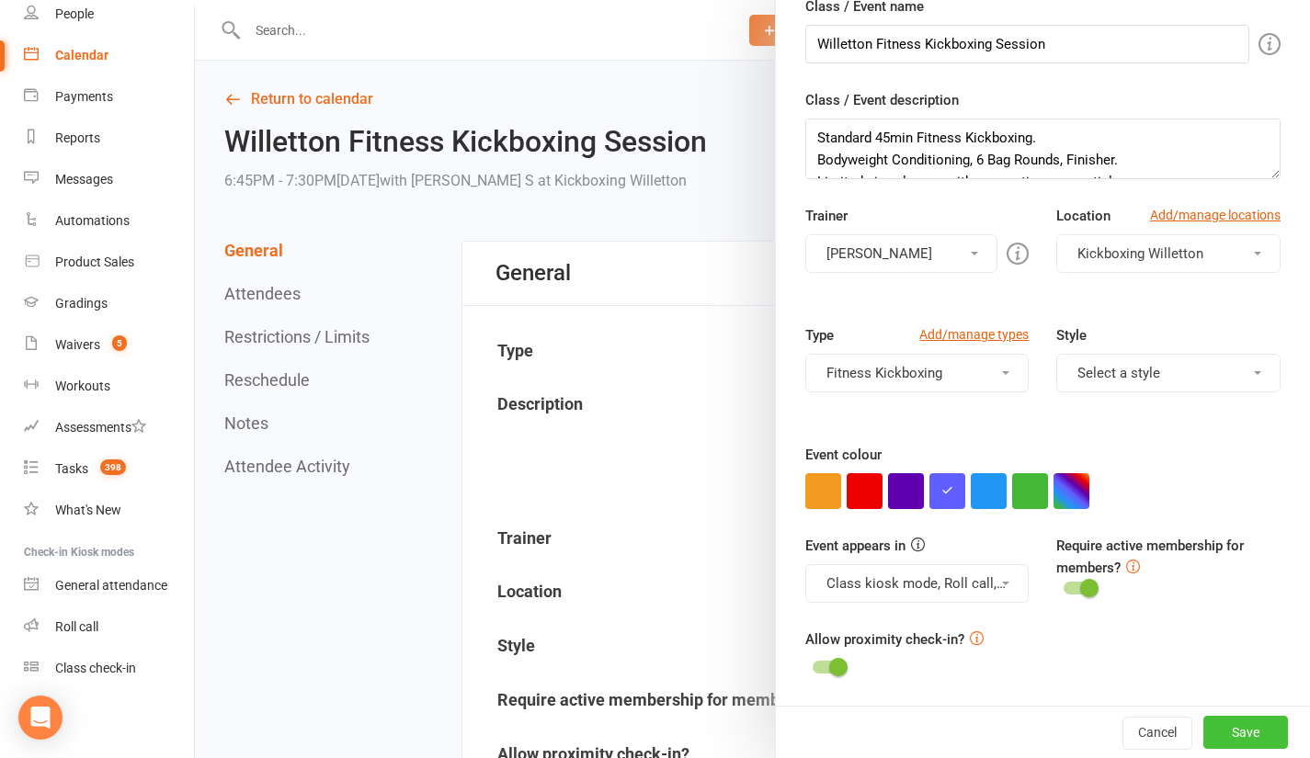
click at [1220, 728] on button "Save" at bounding box center [1245, 732] width 85 height 33
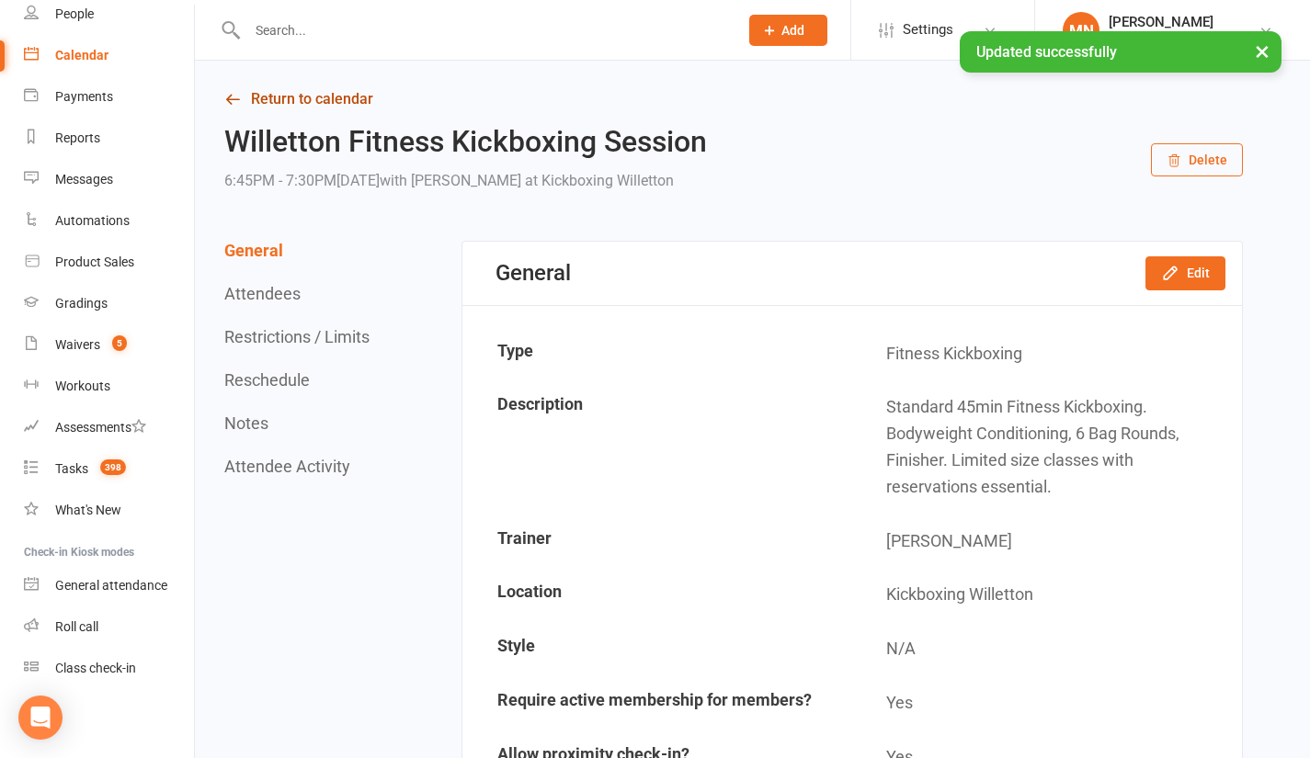
click at [312, 101] on link "Return to calendar" at bounding box center [733, 99] width 1019 height 26
